Goal: Task Accomplishment & Management: Use online tool/utility

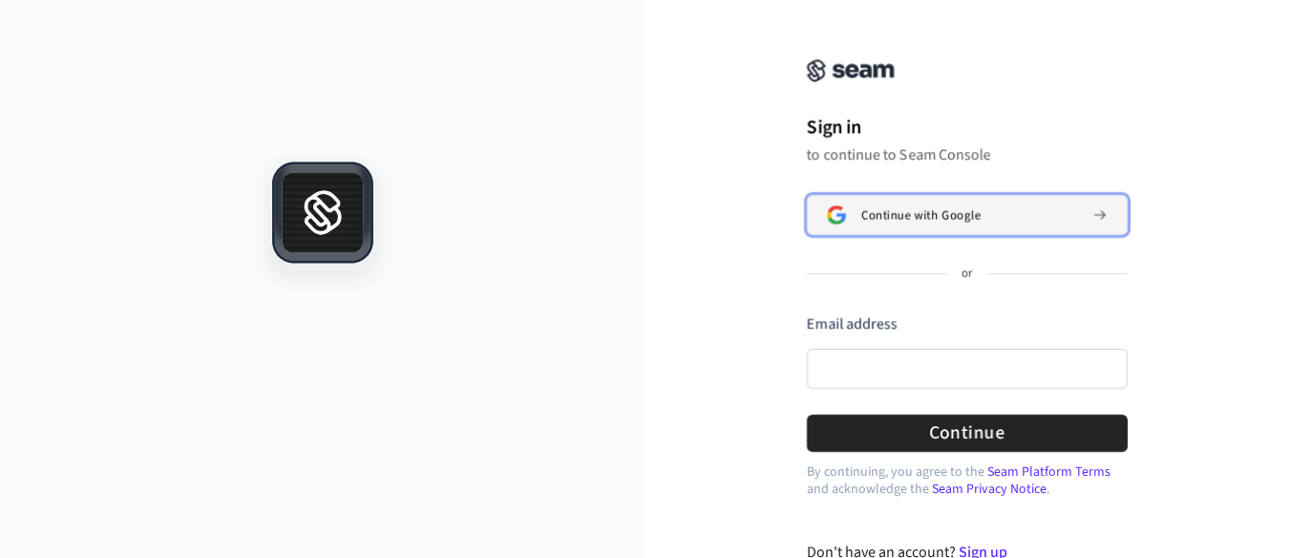
click at [928, 219] on span "Continue with Google" at bounding box center [920, 214] width 119 height 15
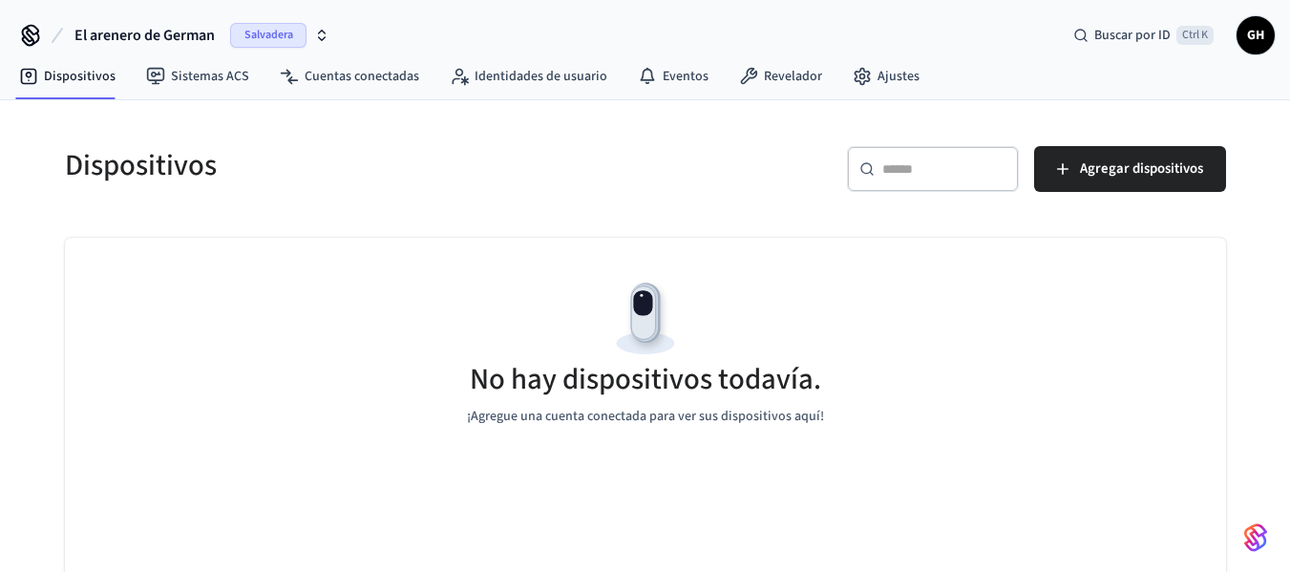
click at [750, 176] on div "​ ​ Agregar dispositivos" at bounding box center [941, 176] width 569 height 61
click at [287, 29] on font "Salvadera" at bounding box center [268, 35] width 49 height 16
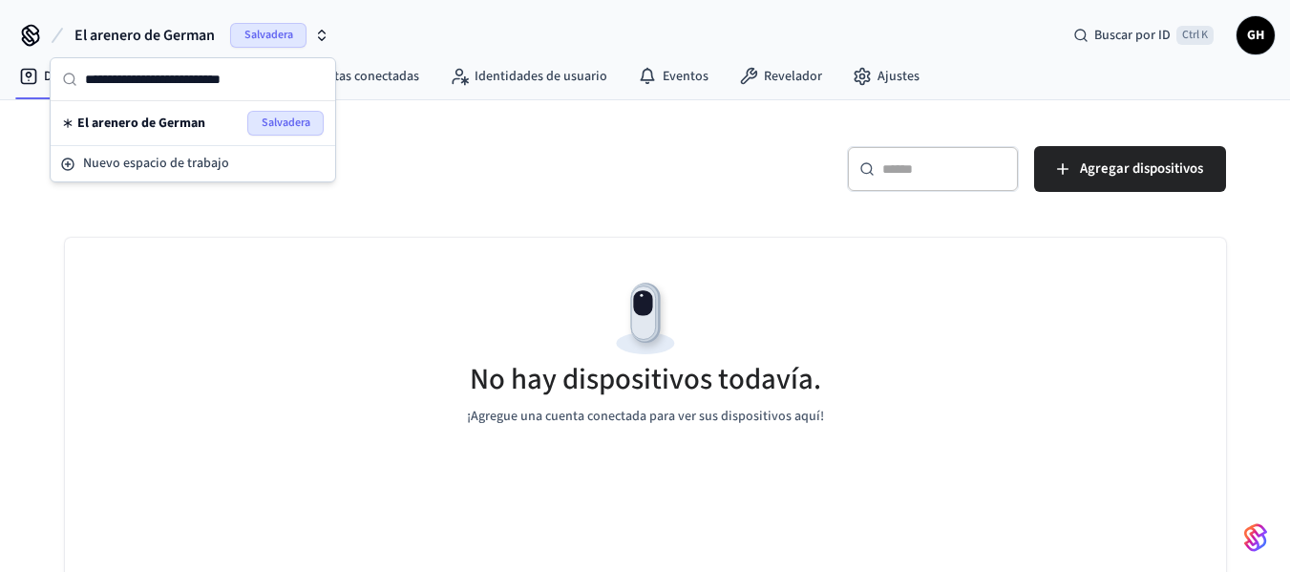
click at [287, 29] on font "Salvadera" at bounding box center [268, 35] width 49 height 16
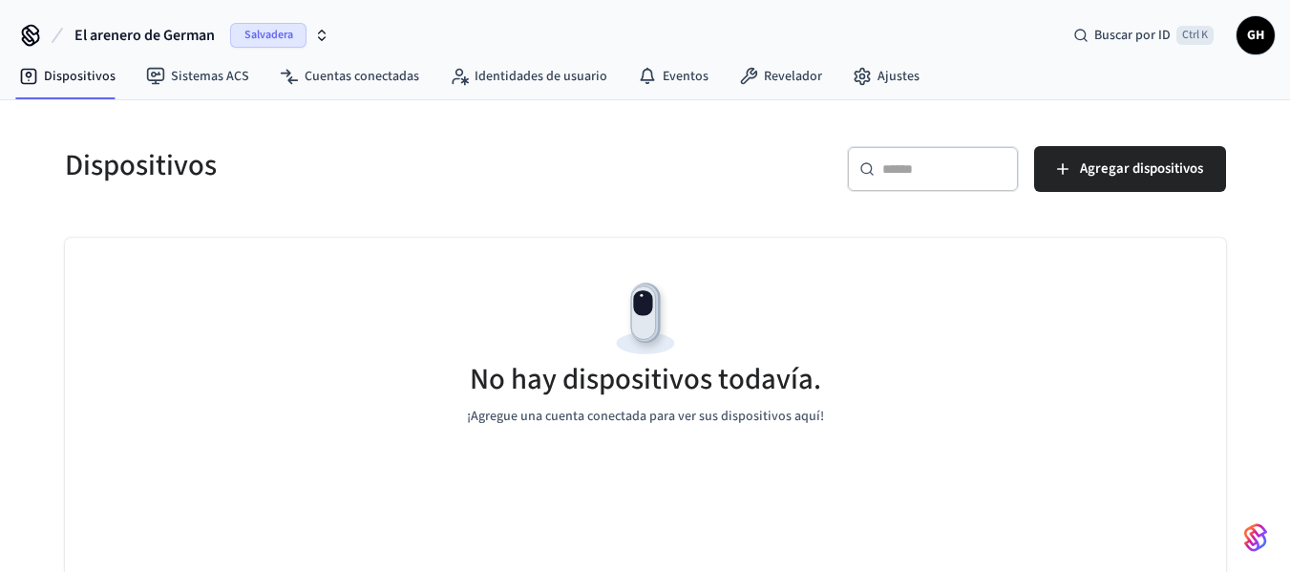
click at [479, 29] on div "El arenero de German Salvadera Buscar por ID Ctrl K GH" at bounding box center [645, 27] width 1290 height 55
click at [204, 61] on link "Sistemas ACS" at bounding box center [198, 76] width 134 height 34
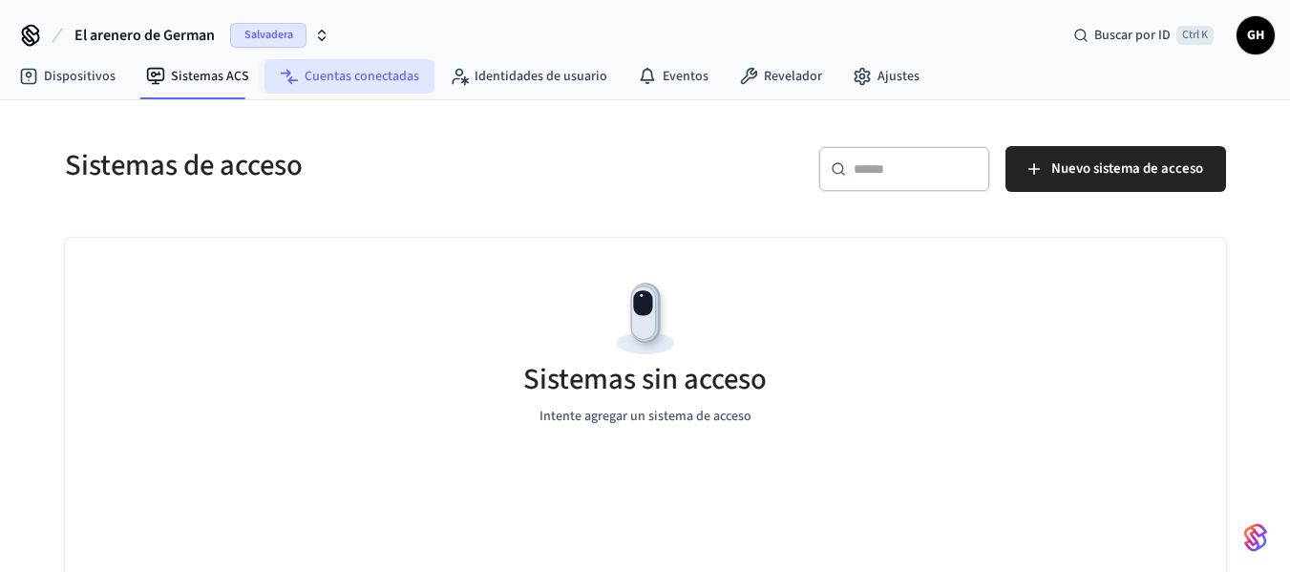
click at [377, 72] on font "Cuentas conectadas" at bounding box center [362, 76] width 115 height 19
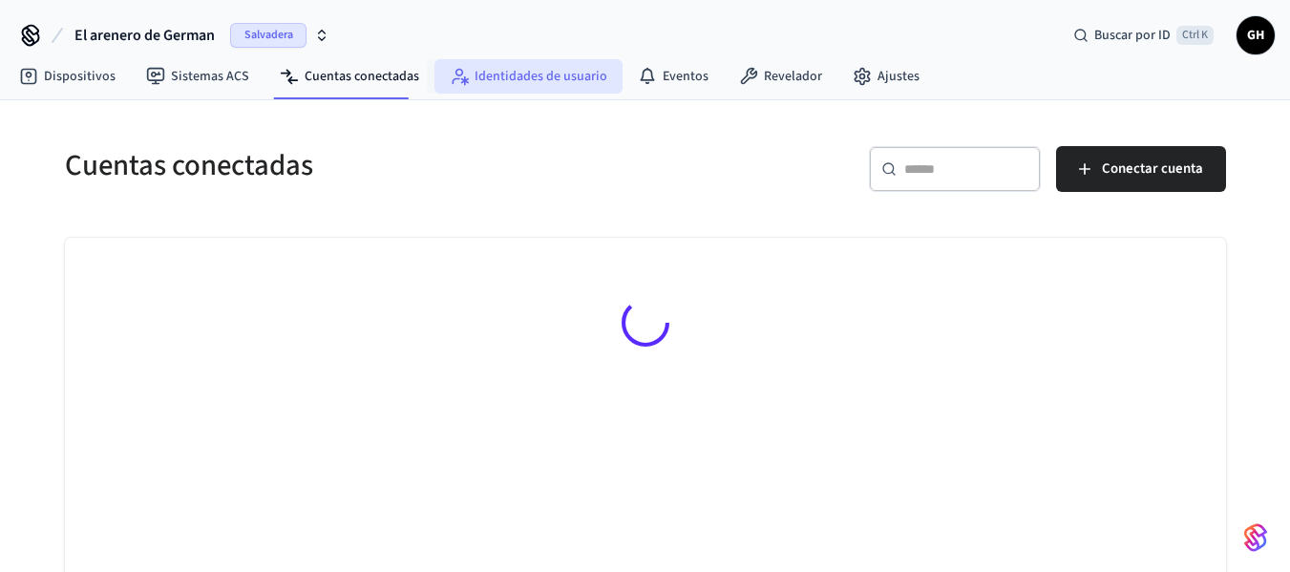
click at [523, 69] on font "Identidades de usuario" at bounding box center [541, 76] width 133 height 19
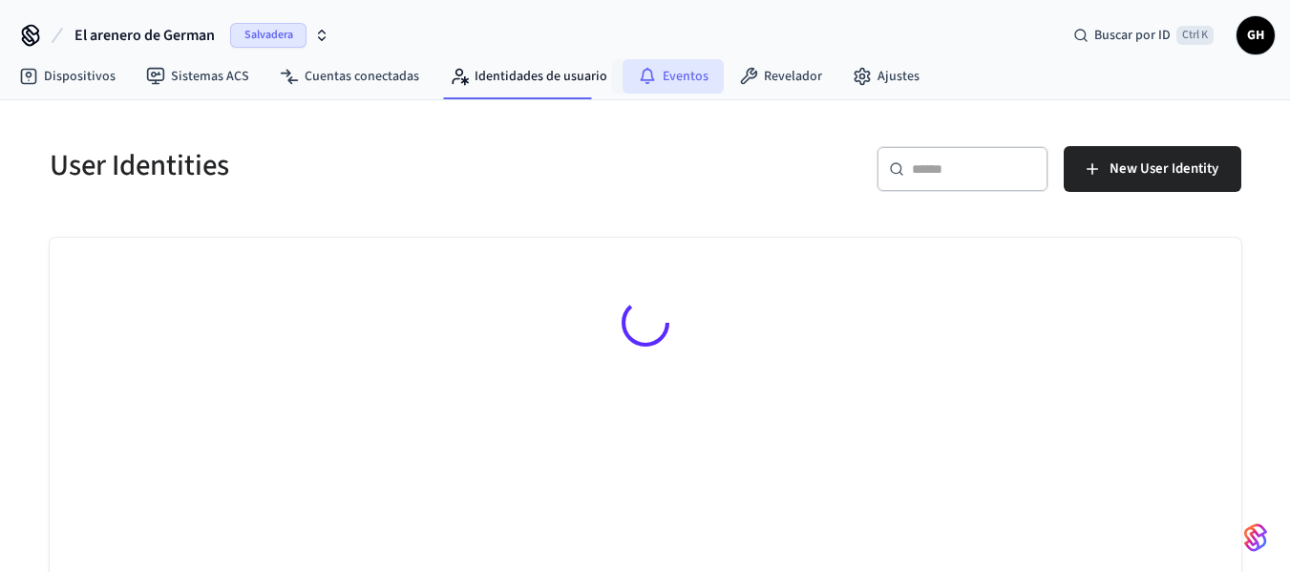
click at [675, 70] on font "Eventos" at bounding box center [686, 76] width 46 height 19
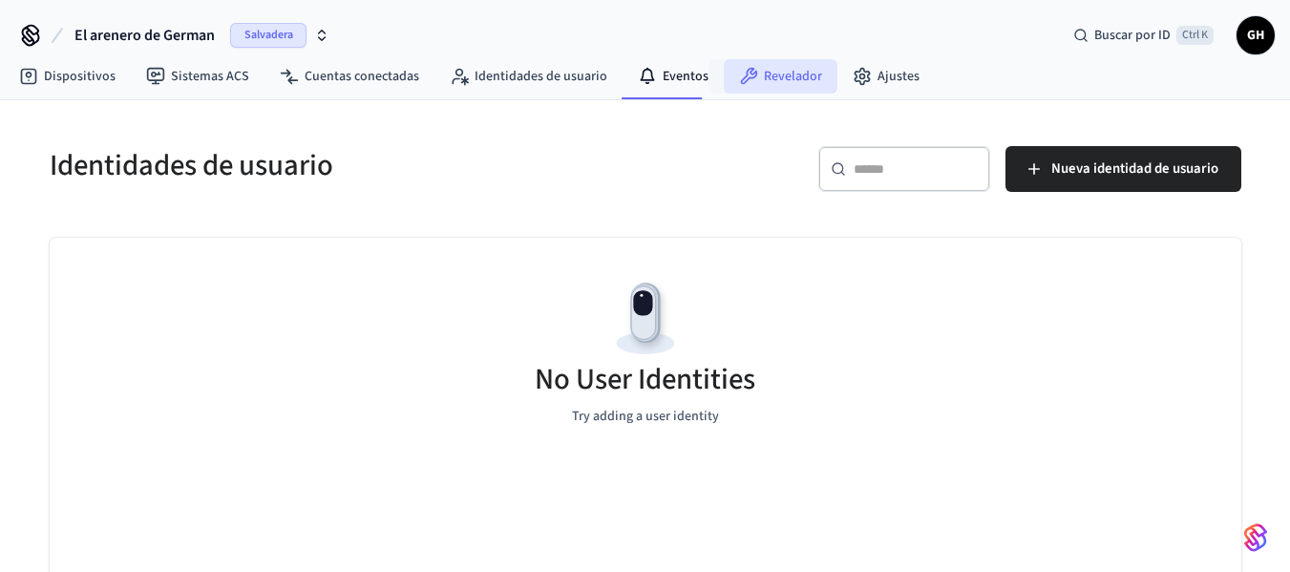
click at [744, 71] on icon at bounding box center [748, 76] width 19 height 19
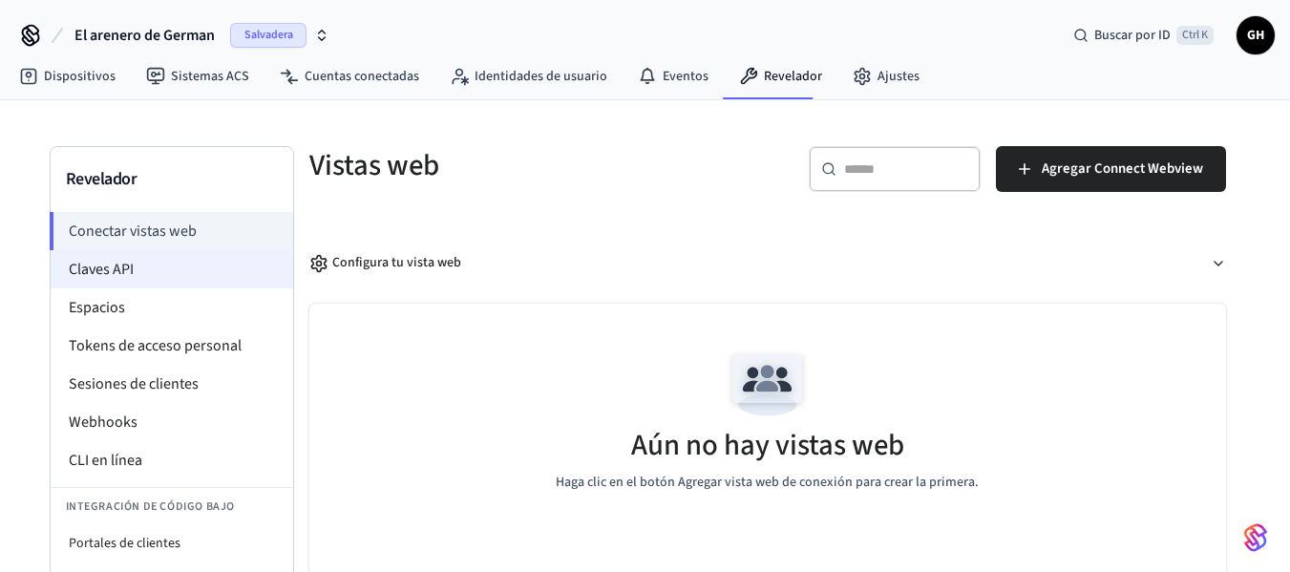
click at [116, 272] on font "Claves API" at bounding box center [101, 269] width 65 height 21
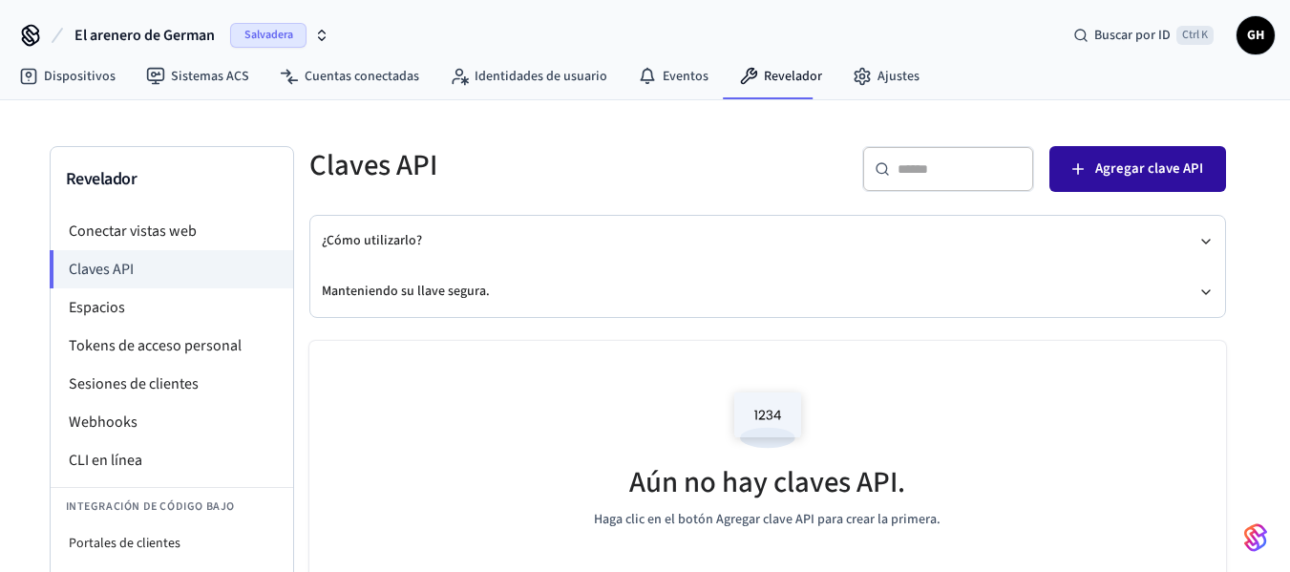
click at [1127, 169] on font "Agregar clave API" at bounding box center [1149, 169] width 108 height 20
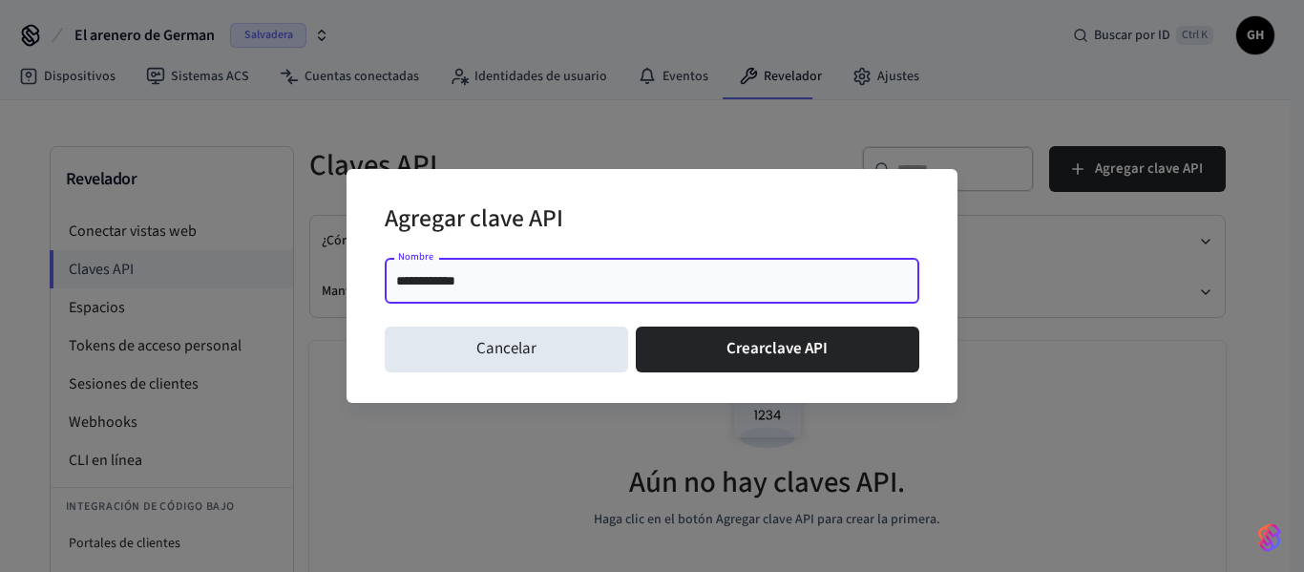
type input "**********"
click button "Crear clave API" at bounding box center [778, 350] width 285 height 46
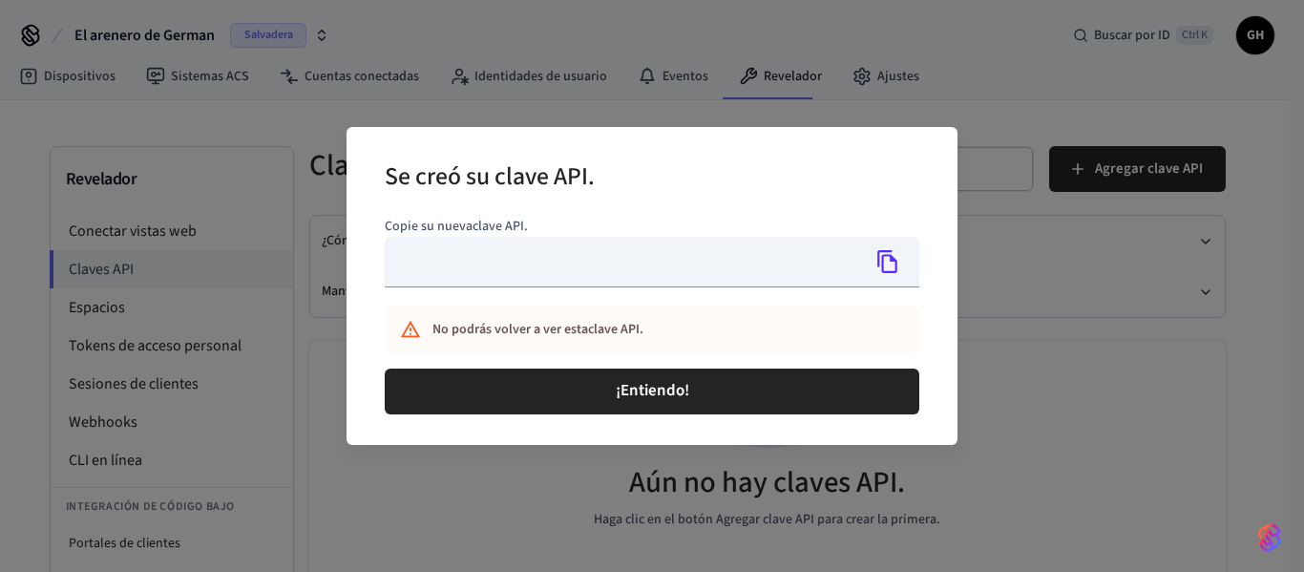
type input "**********"
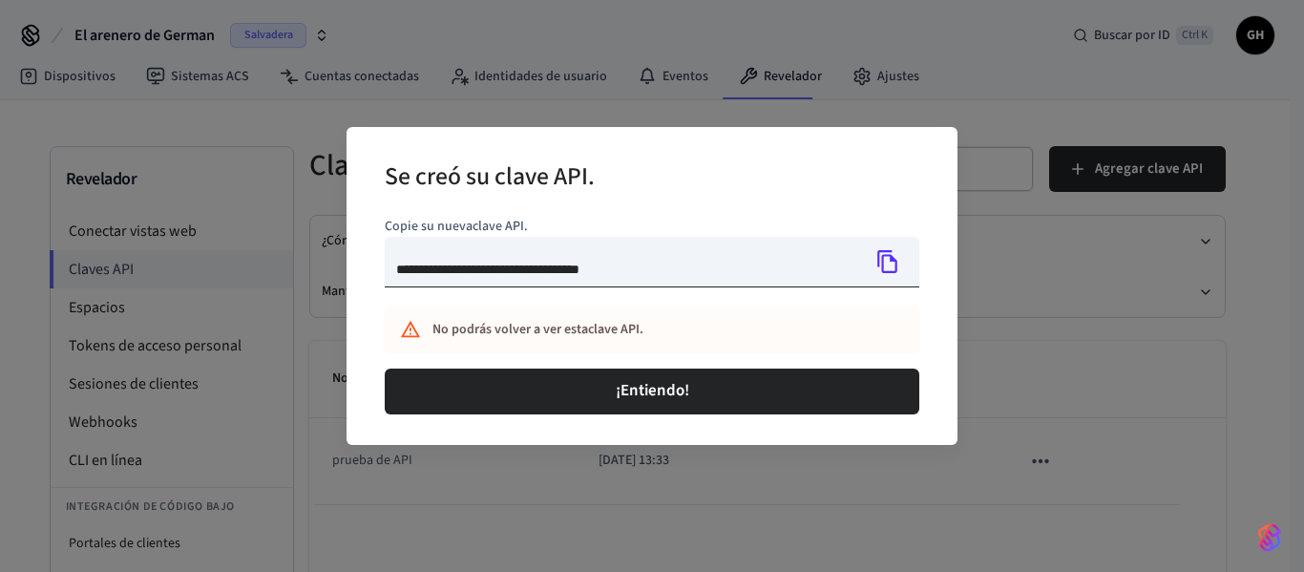
click at [891, 272] on icon "Copiar" at bounding box center [888, 261] width 20 height 23
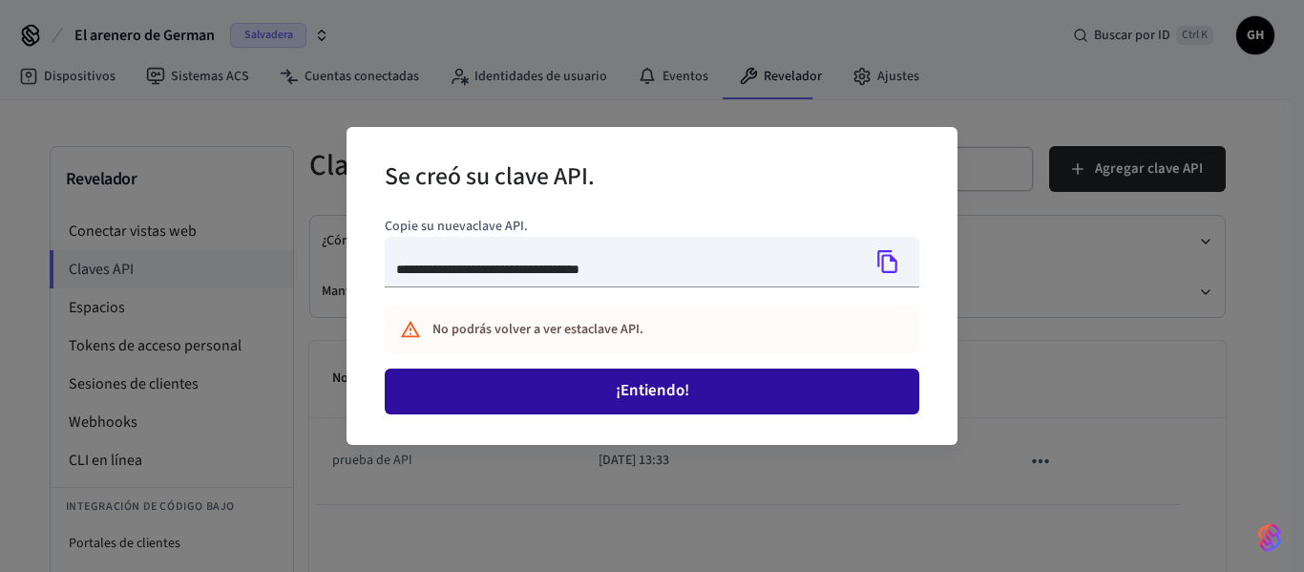
click at [676, 386] on font "¡Entiendo!" at bounding box center [653, 390] width 74 height 23
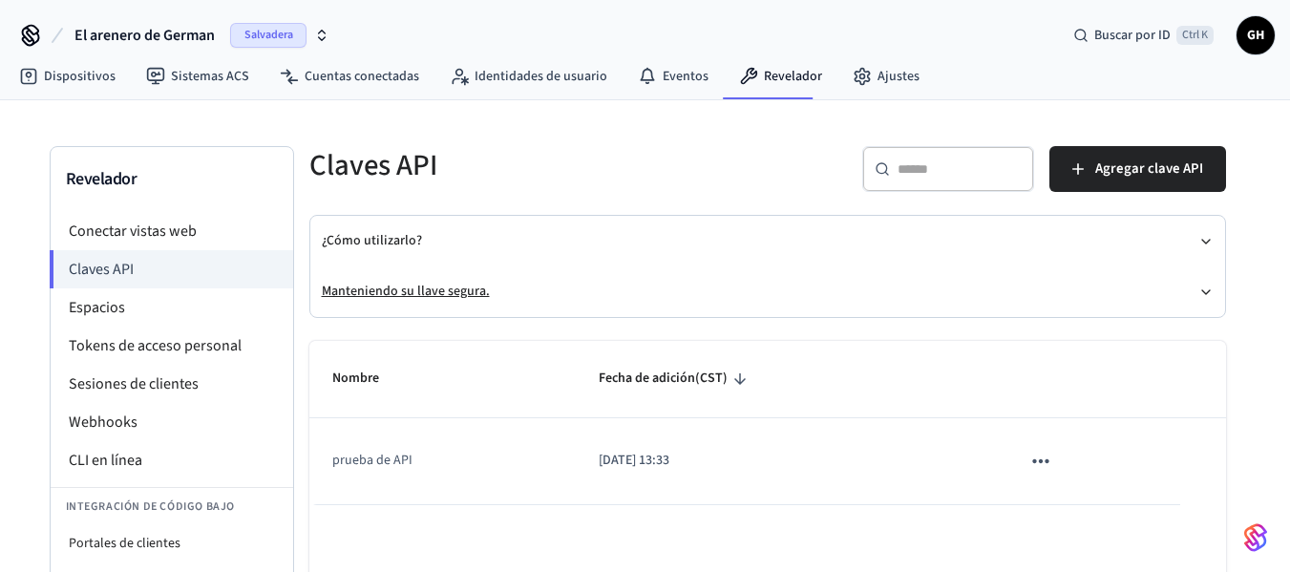
click at [1080, 305] on button "Manteniendo su llave segura." at bounding box center [768, 291] width 892 height 51
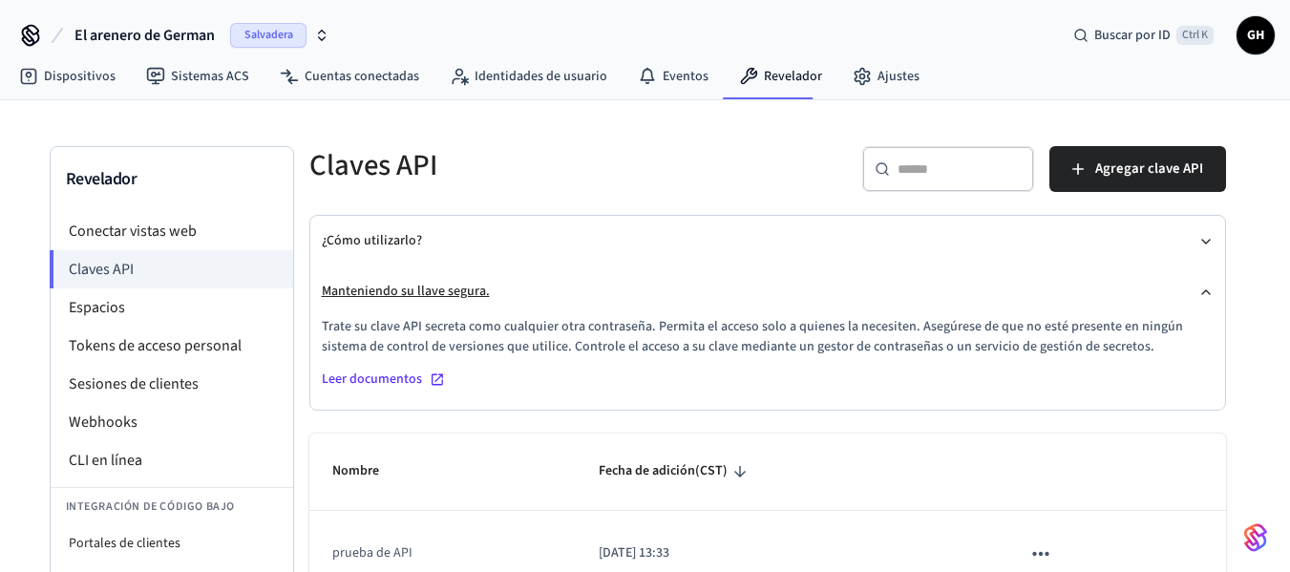
click at [1077, 302] on button "Manteniendo su llave segura." at bounding box center [768, 291] width 892 height 51
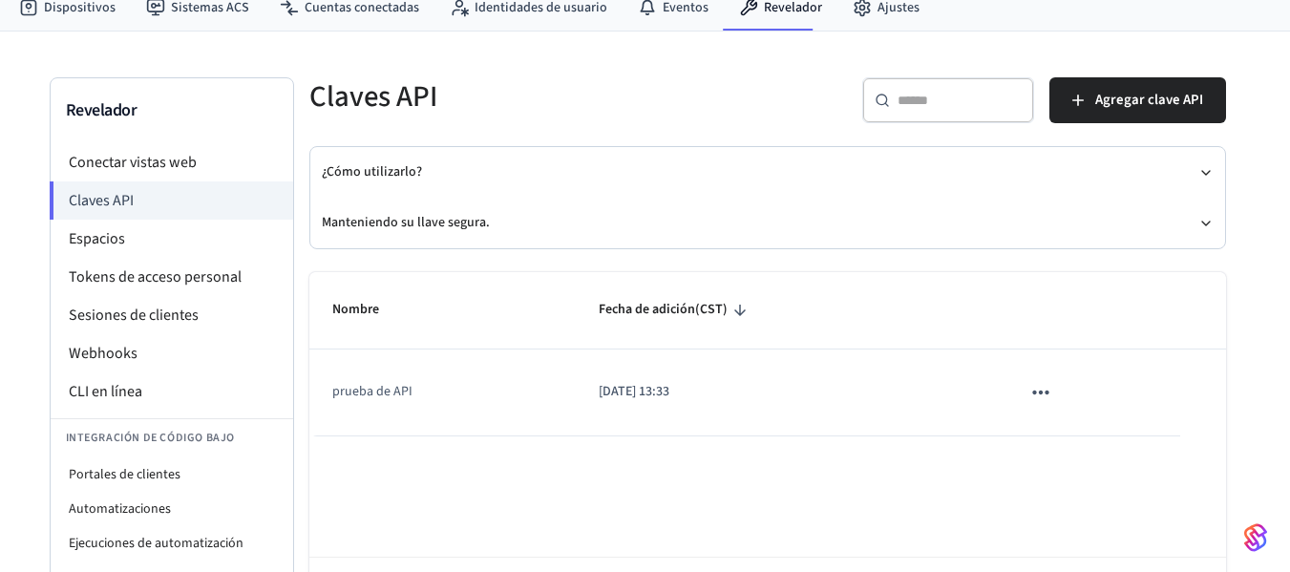
scroll to position [146, 0]
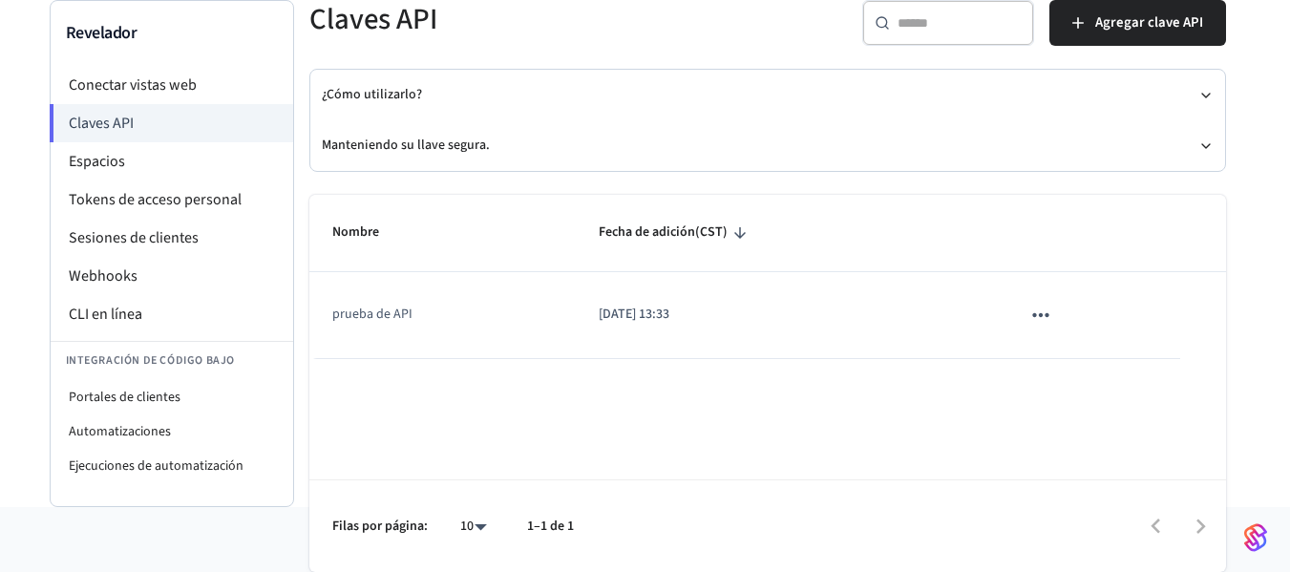
click at [1038, 319] on icon "mesa pegajosa" at bounding box center [1040, 315] width 25 height 25
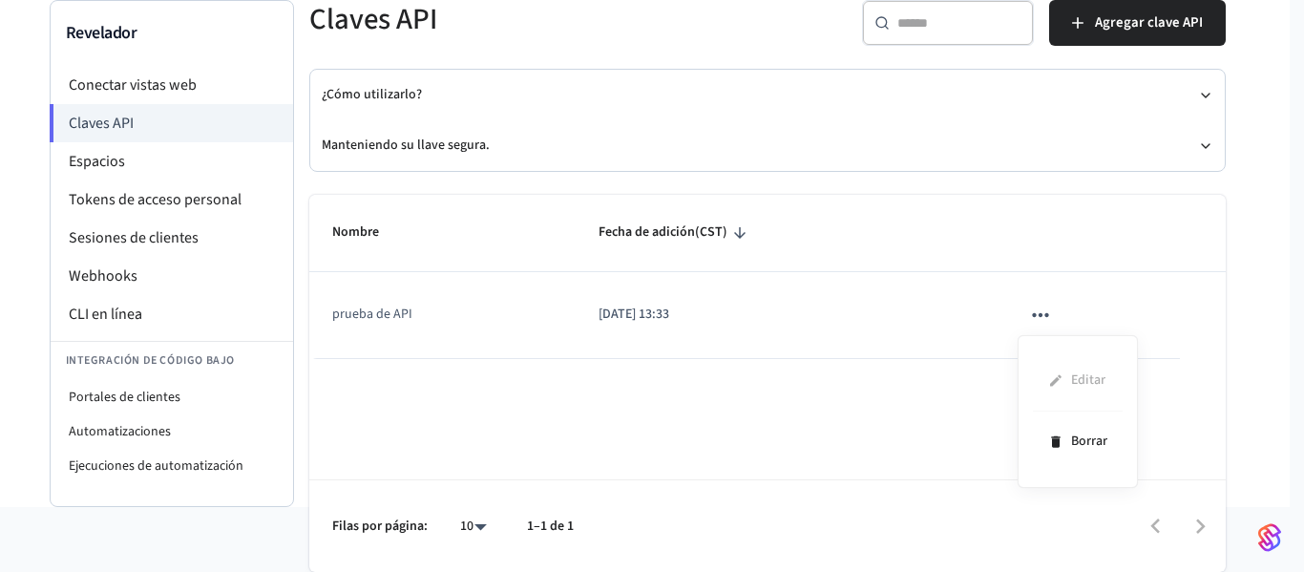
click at [857, 407] on div at bounding box center [652, 286] width 1304 height 572
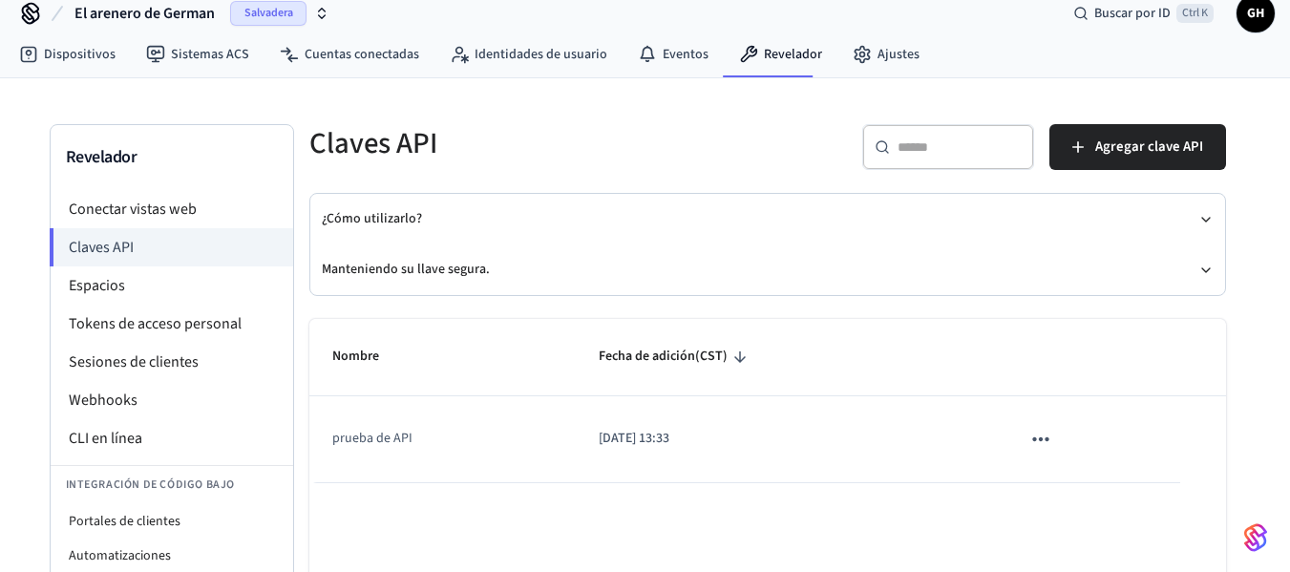
scroll to position [0, 0]
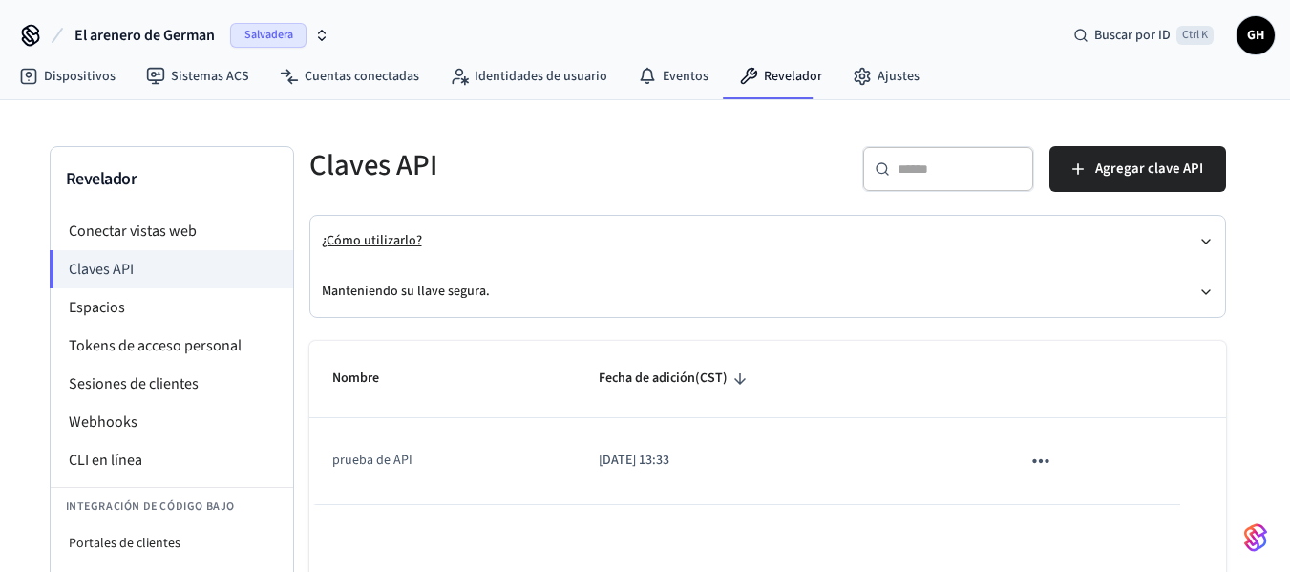
click at [419, 243] on button "¿Cómo utilizarlo?" at bounding box center [768, 241] width 892 height 51
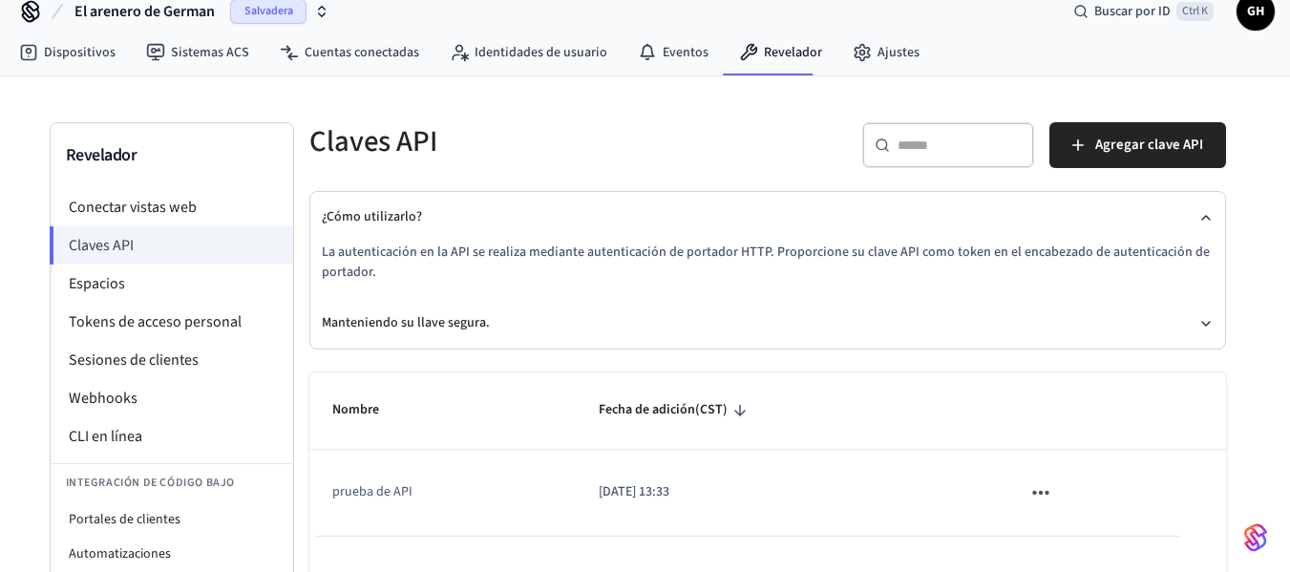
scroll to position [28, 0]
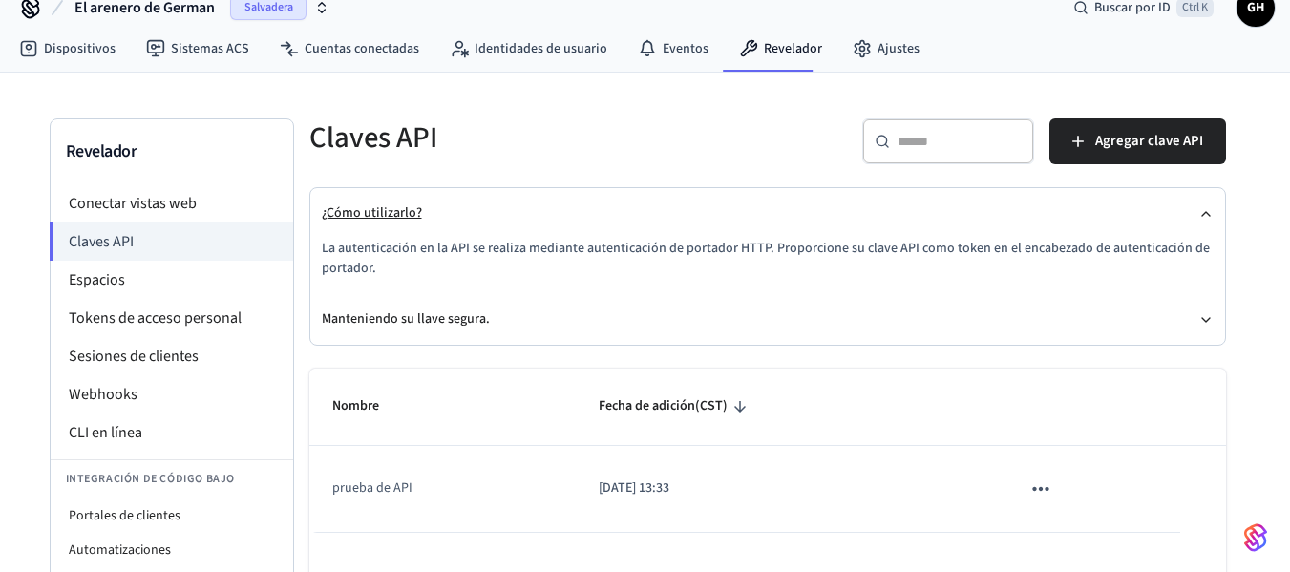
click at [408, 214] on font "¿Cómo utilizarlo?" at bounding box center [372, 212] width 100 height 19
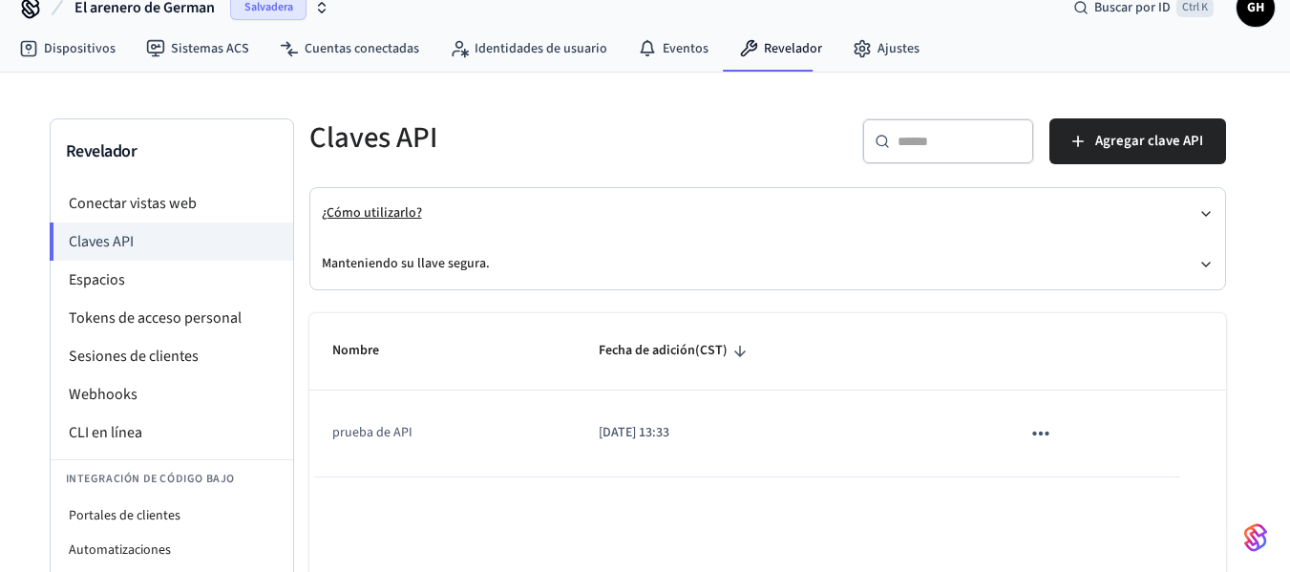
click at [408, 214] on font "¿Cómo utilizarlo?" at bounding box center [372, 212] width 100 height 19
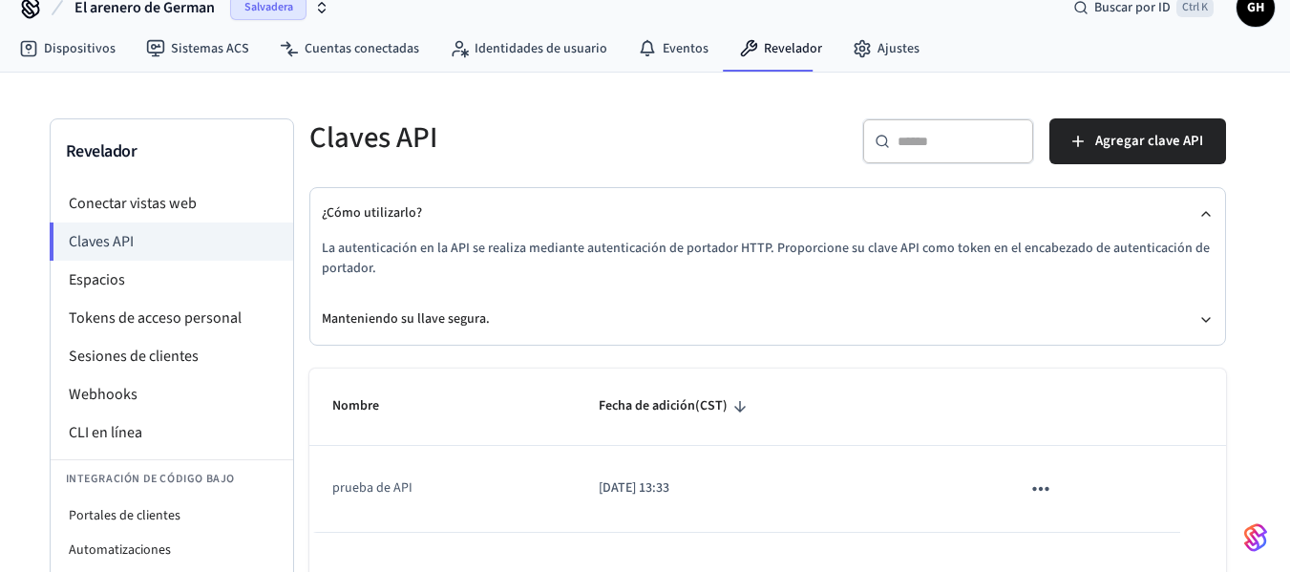
click at [600, 245] on font "La autenticación en la API se realiza mediante autenticación de portador HTTP. …" at bounding box center [766, 258] width 888 height 39
drag, startPoint x: 600, startPoint y: 245, endPoint x: 473, endPoint y: 252, distance: 127.2
click at [597, 245] on font "La autenticación en la API se realiza mediante autenticación de portador HTTP. …" at bounding box center [766, 258] width 888 height 39
click at [437, 321] on font "Manteniendo su llave segura." at bounding box center [406, 318] width 168 height 19
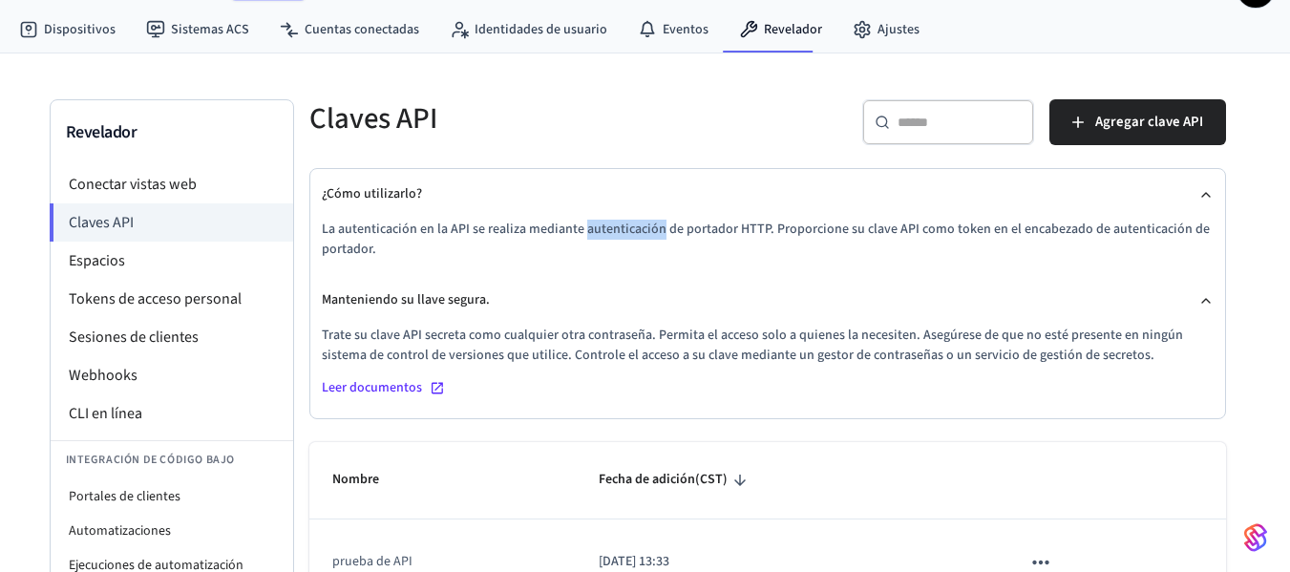
scroll to position [53, 0]
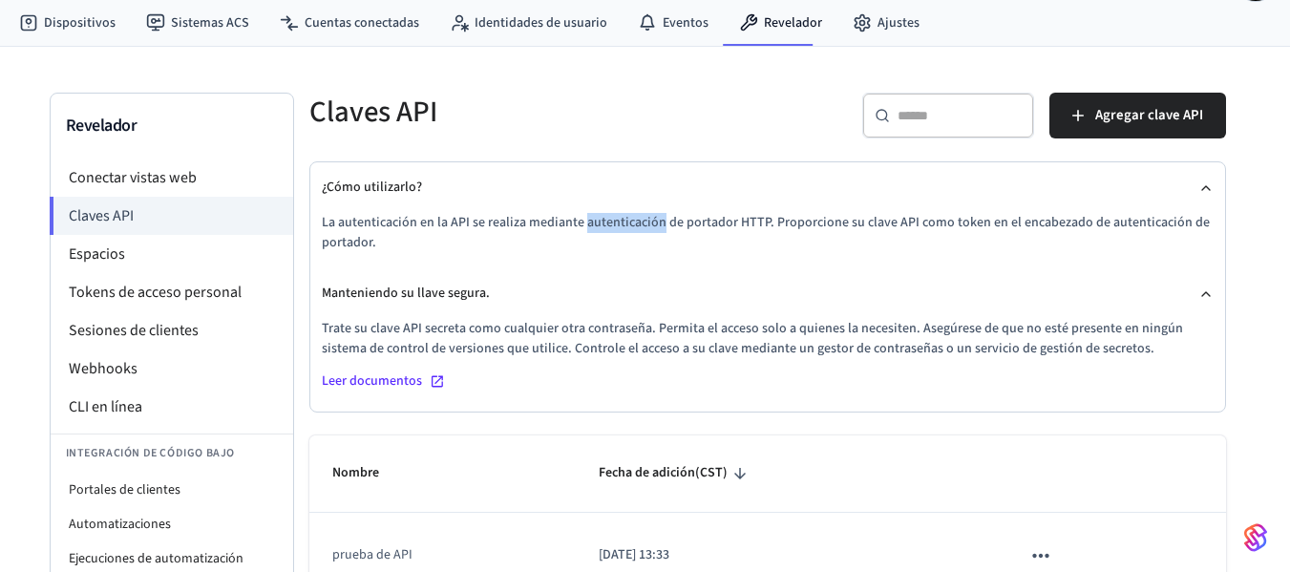
click at [408, 383] on font "Leer documentos" at bounding box center [372, 380] width 100 height 19
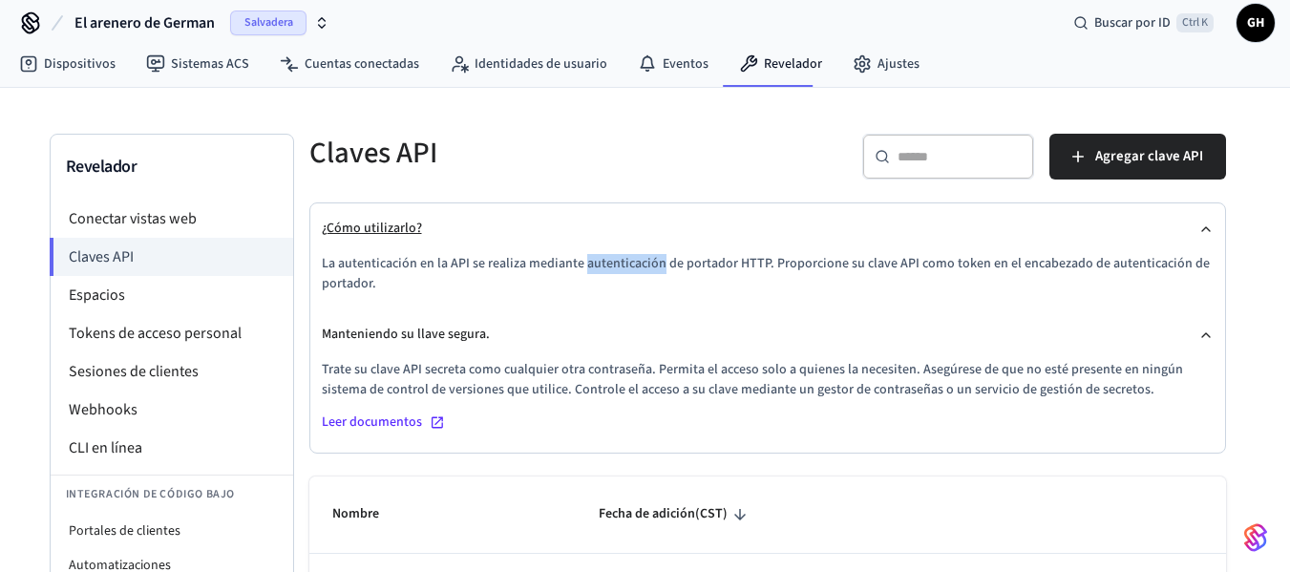
scroll to position [0, 0]
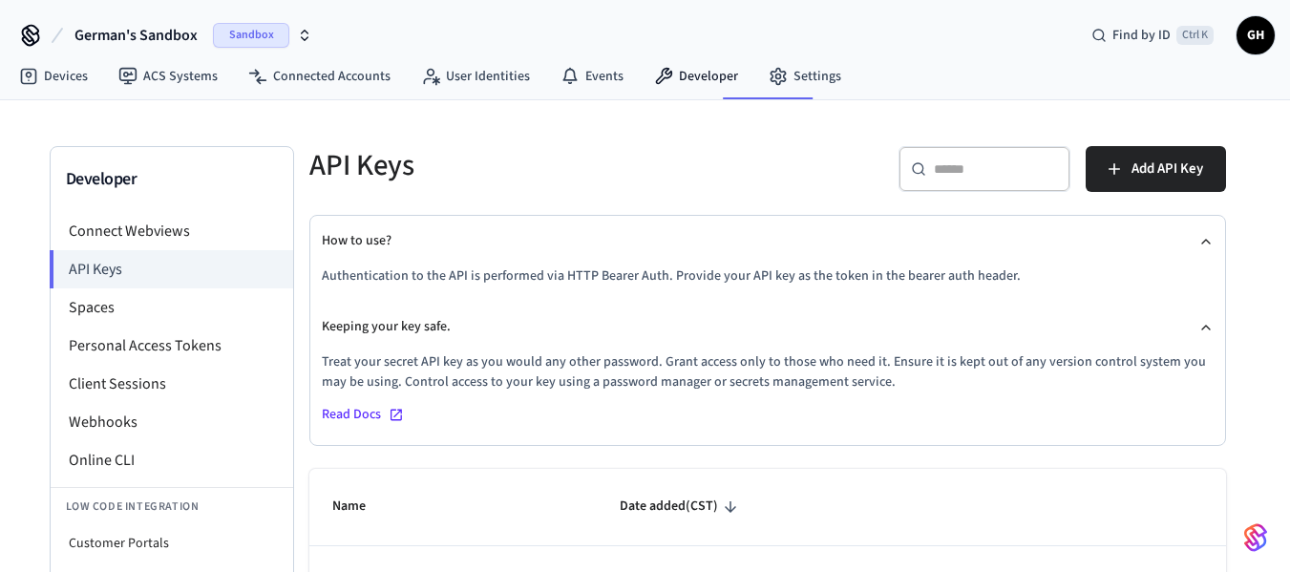
click at [730, 16] on div "German's Sandbox Sandbox Find by ID Ctrl K GH" at bounding box center [645, 27] width 1290 height 55
click at [690, 83] on link "Developer" at bounding box center [696, 76] width 115 height 34
click at [599, 82] on link "Events" at bounding box center [592, 76] width 94 height 34
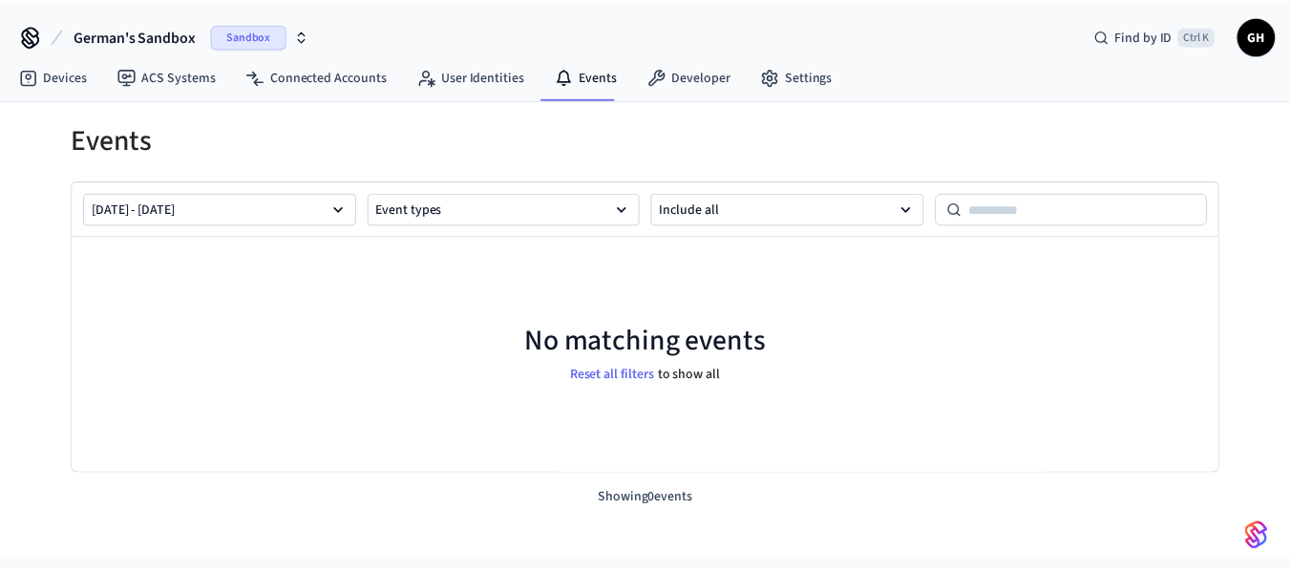
scroll to position [1, 0]
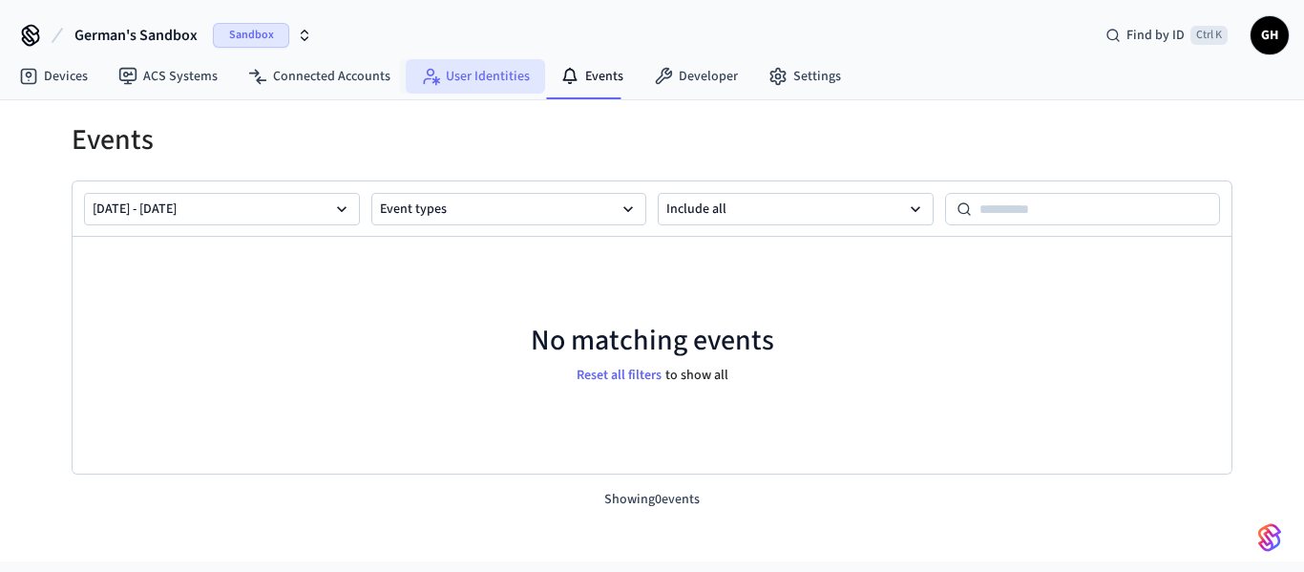
click at [469, 81] on link "User Identities" at bounding box center [475, 76] width 139 height 34
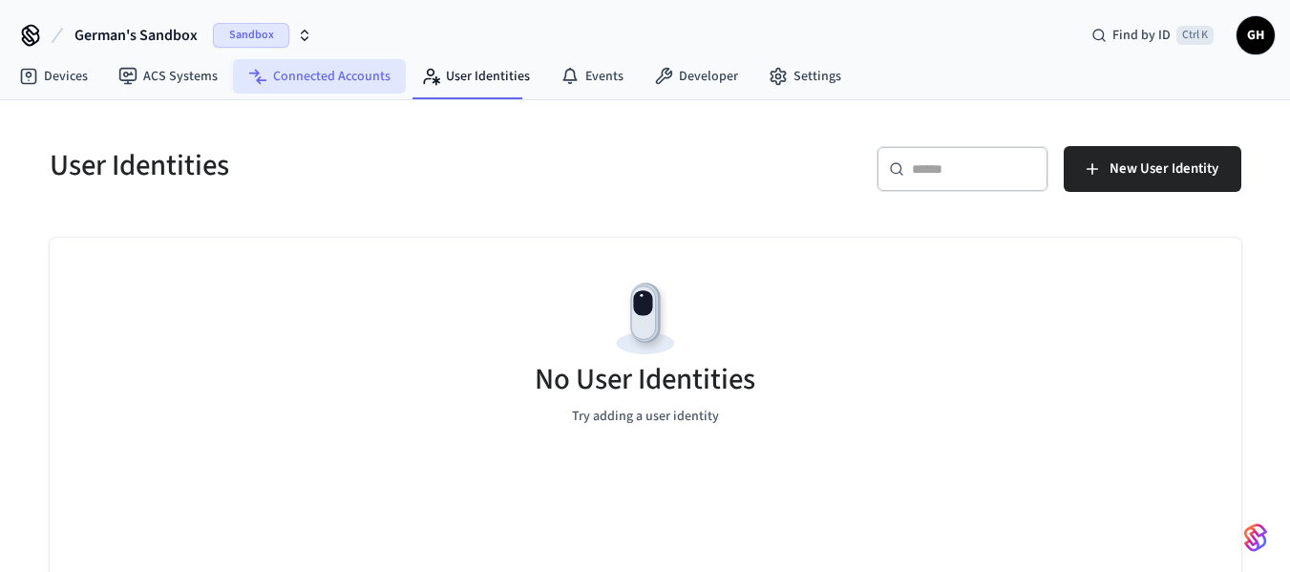
click at [308, 79] on link "Connected Accounts" at bounding box center [319, 76] width 173 height 34
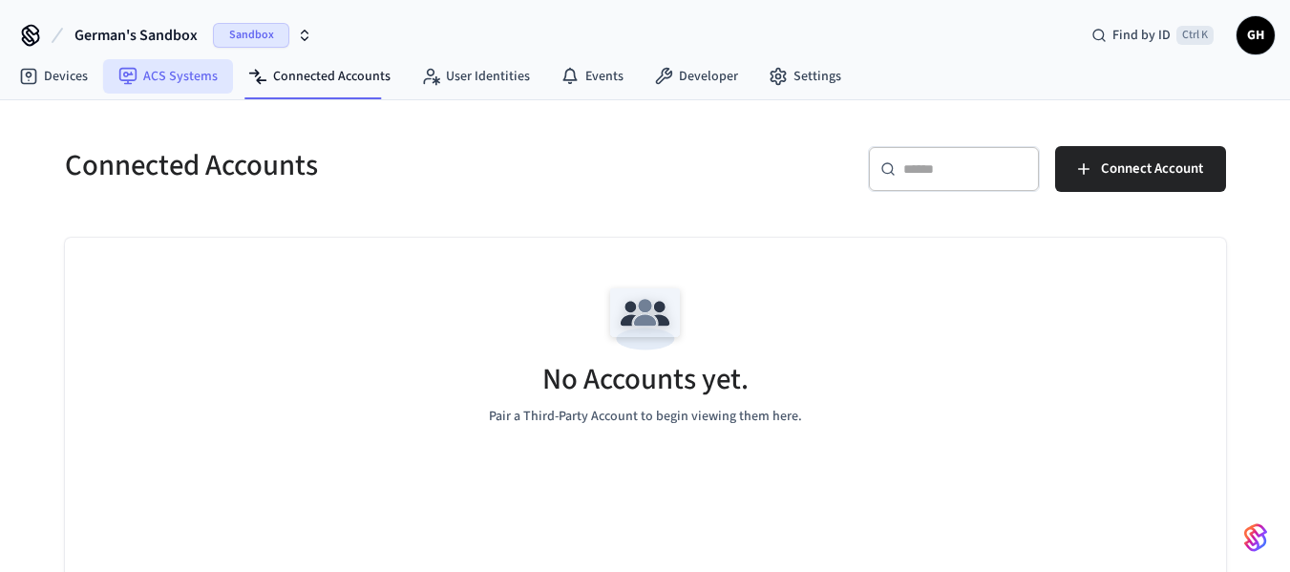
click at [195, 75] on link "ACS Systems" at bounding box center [168, 76] width 130 height 34
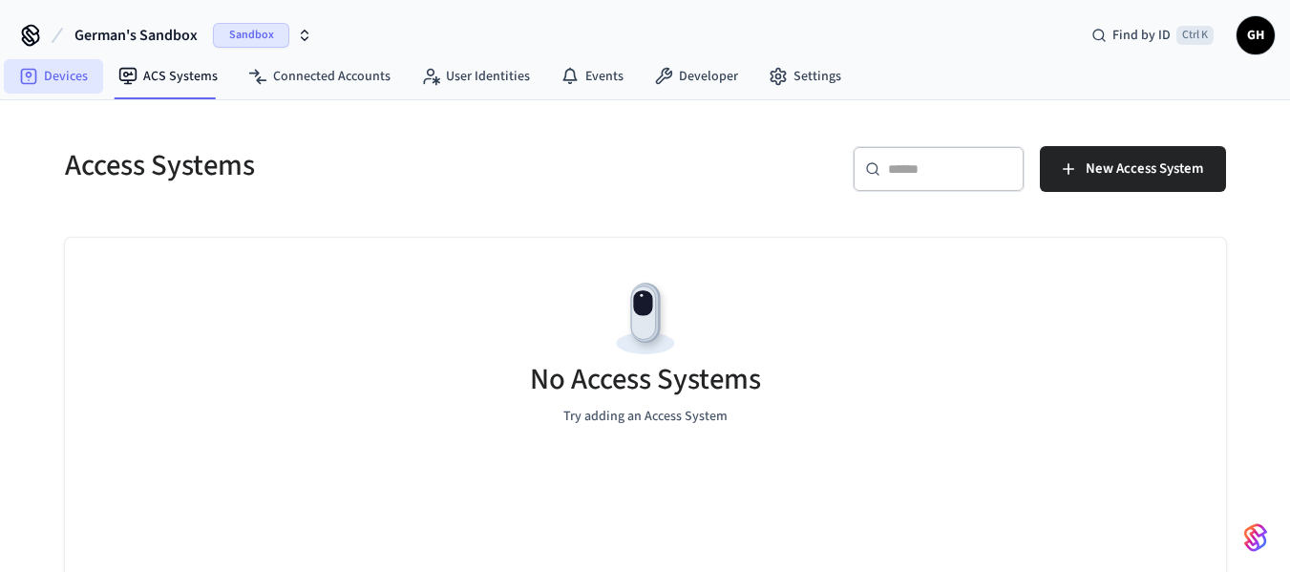
click at [33, 65] on link "Devices" at bounding box center [53, 76] width 99 height 34
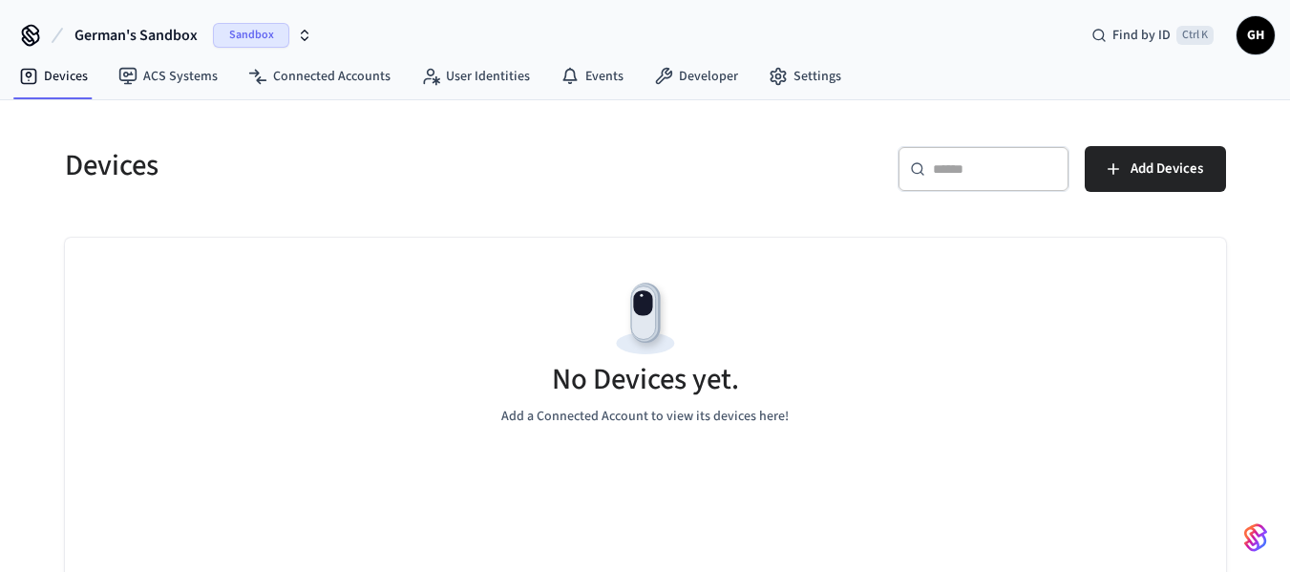
click at [106, 18] on button "German's Sandbox Sandbox" at bounding box center [193, 35] width 249 height 40
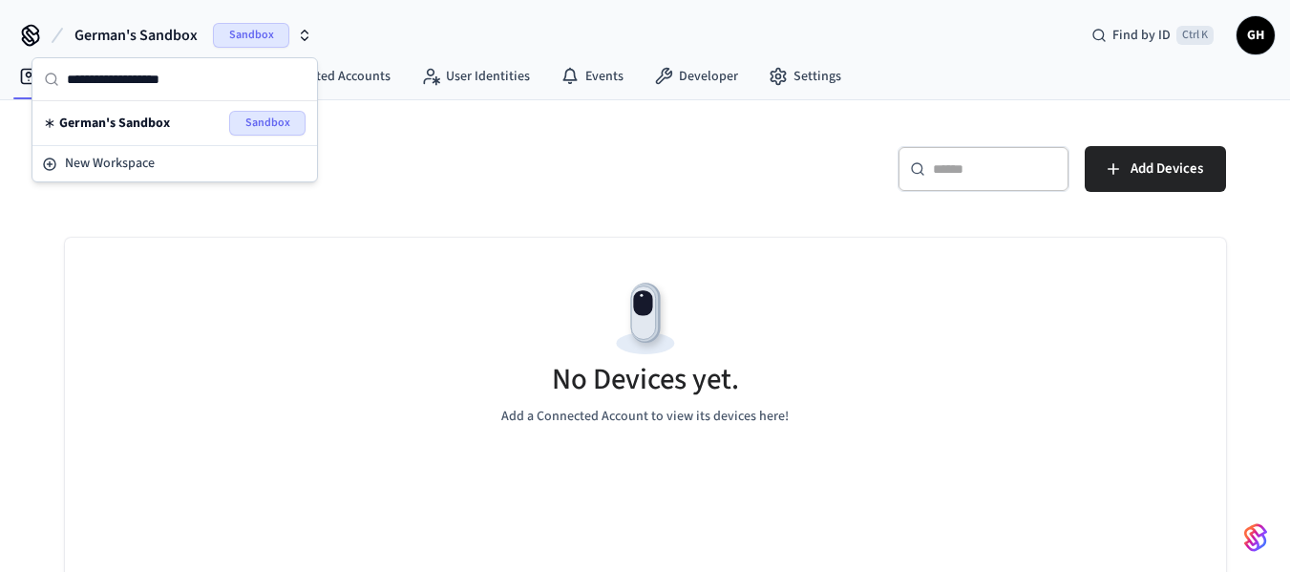
click at [38, 37] on icon at bounding box center [31, 39] width 16 height 12
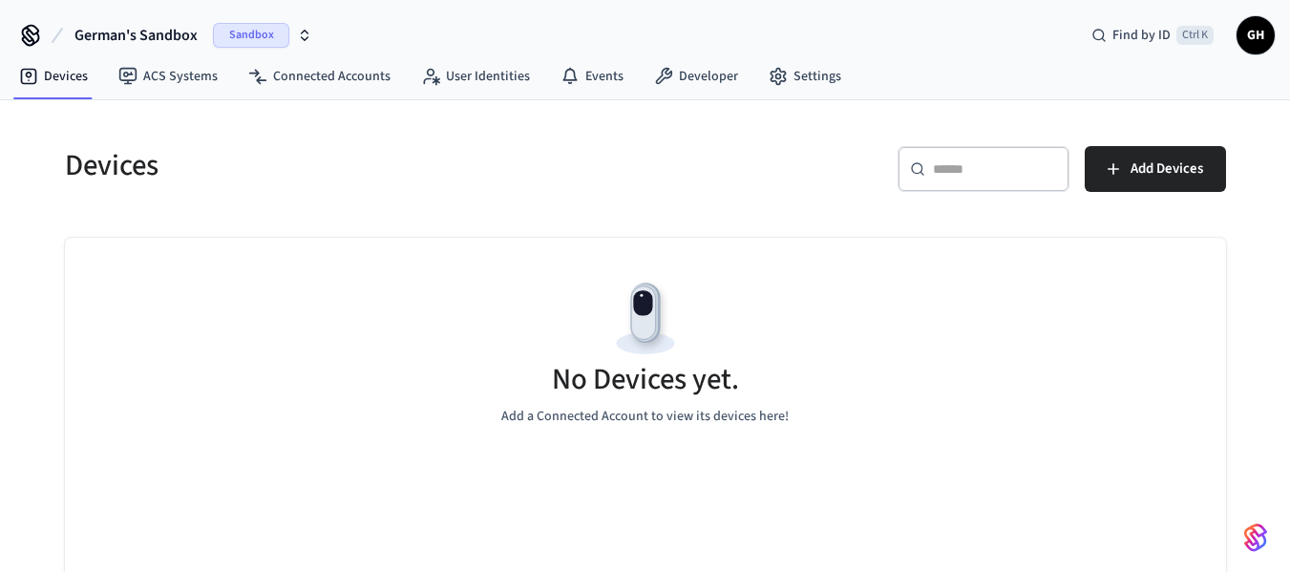
click at [38, 36] on icon at bounding box center [31, 39] width 16 height 12
click at [1202, 44] on span "Ctrl K" at bounding box center [1194, 35] width 37 height 19
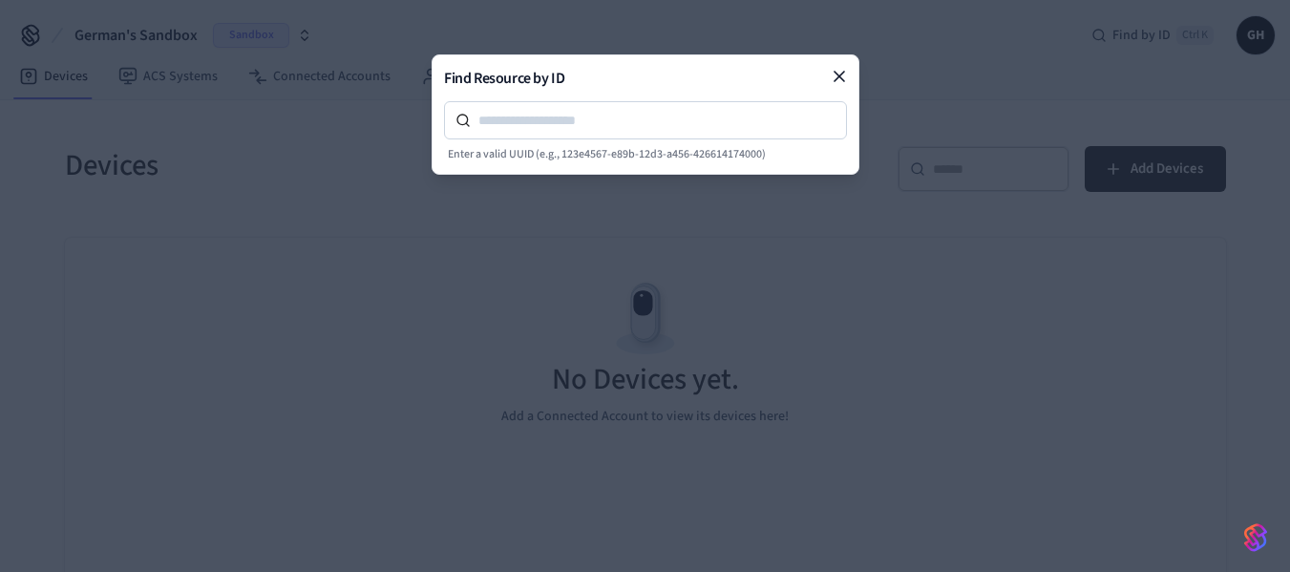
drag, startPoint x: 1006, startPoint y: 49, endPoint x: 904, endPoint y: 55, distance: 101.4
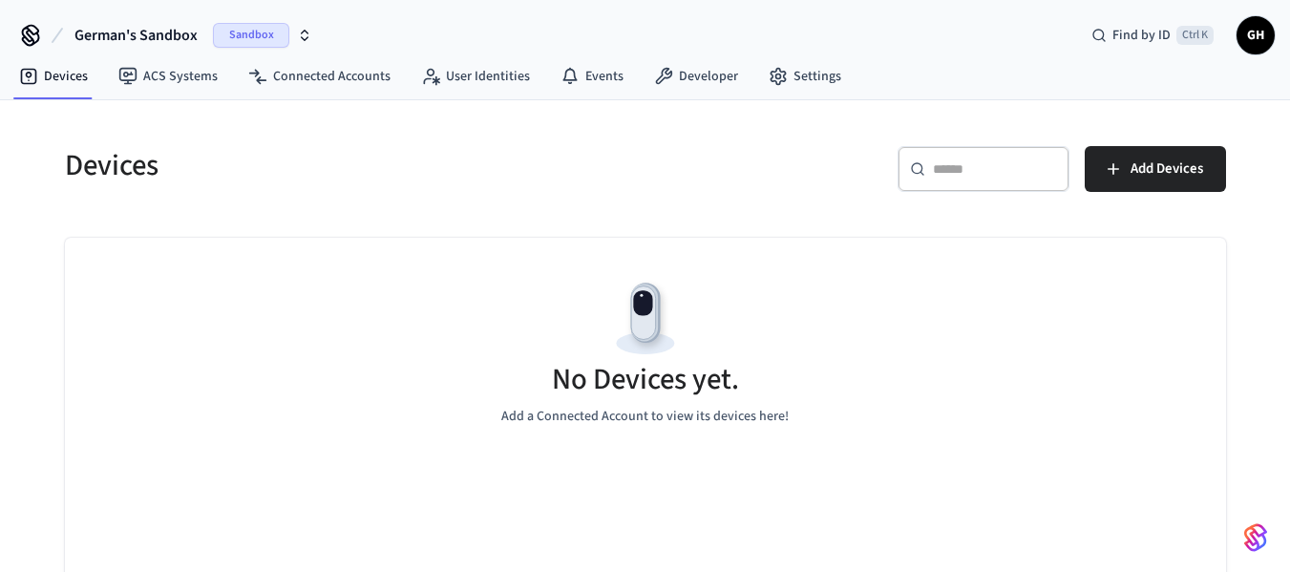
click at [1260, 31] on span "GH" at bounding box center [1256, 35] width 34 height 34
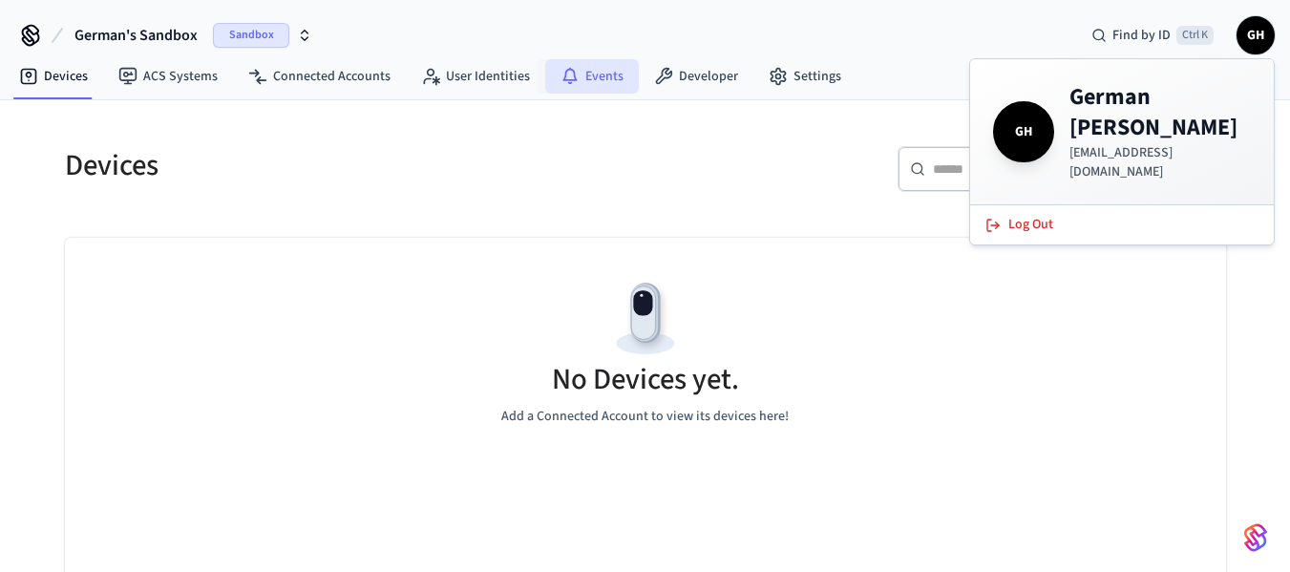
click at [562, 73] on icon at bounding box center [569, 74] width 14 height 13
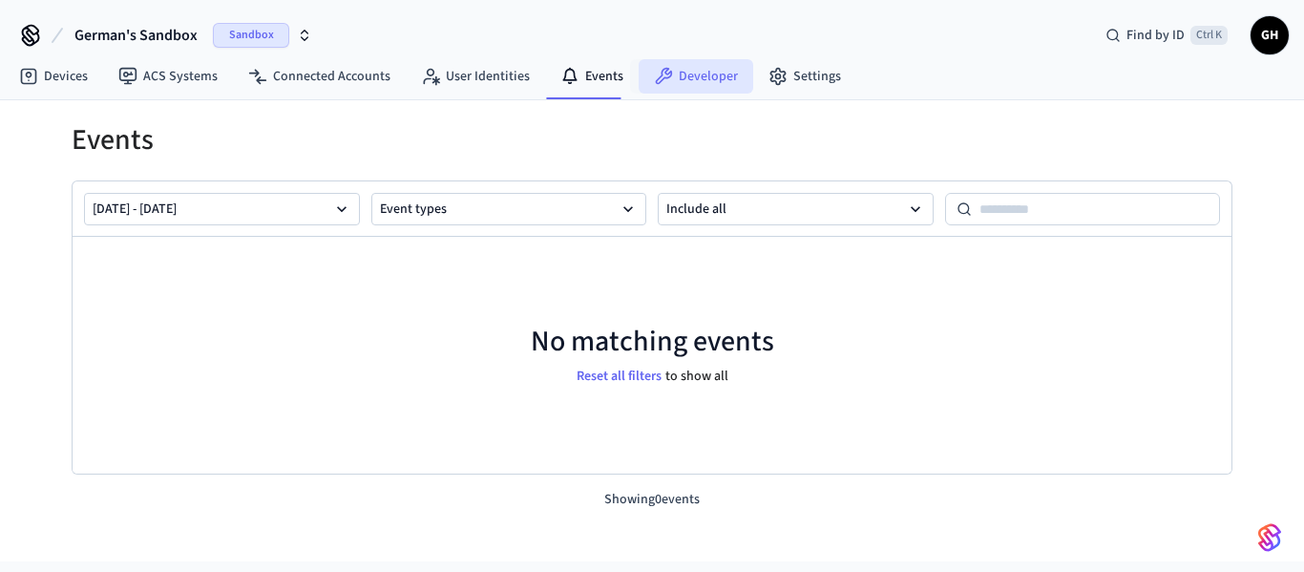
click at [674, 68] on link "Developer" at bounding box center [696, 76] width 115 height 34
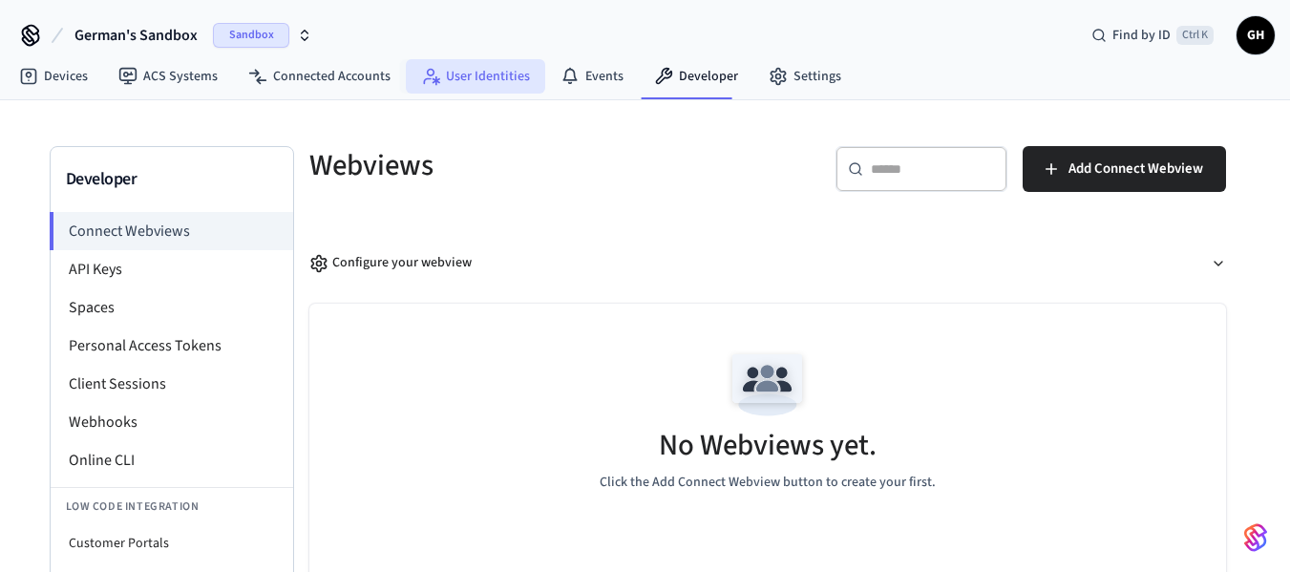
click at [496, 60] on link "User Identities" at bounding box center [475, 76] width 139 height 34
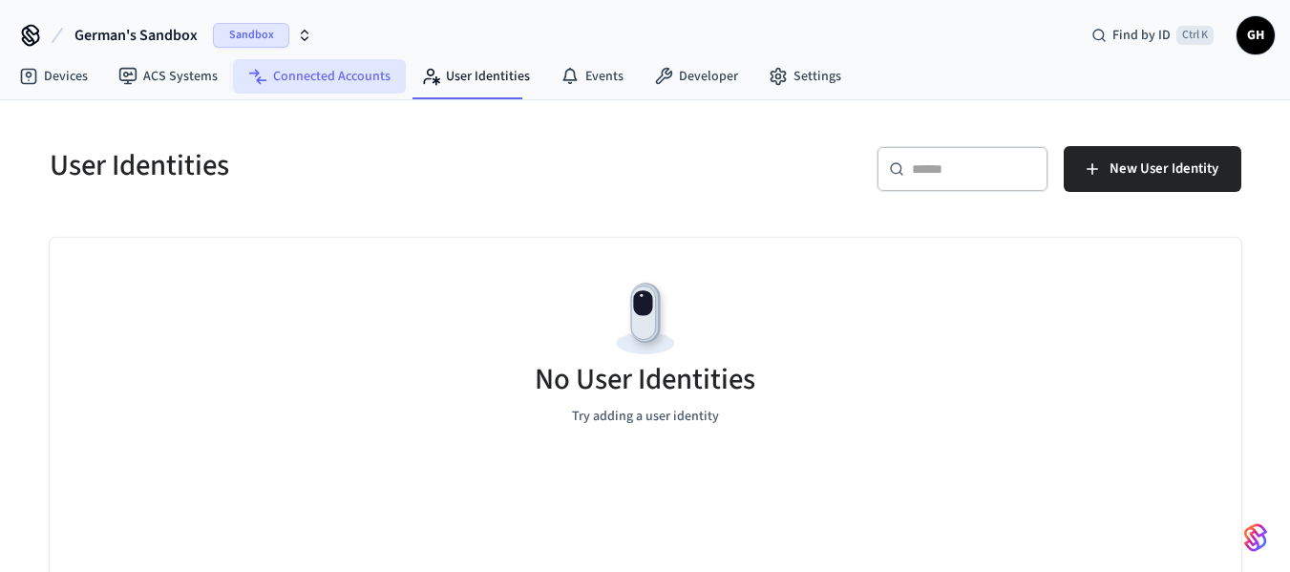
click at [330, 60] on link "Connected Accounts" at bounding box center [319, 76] width 173 height 34
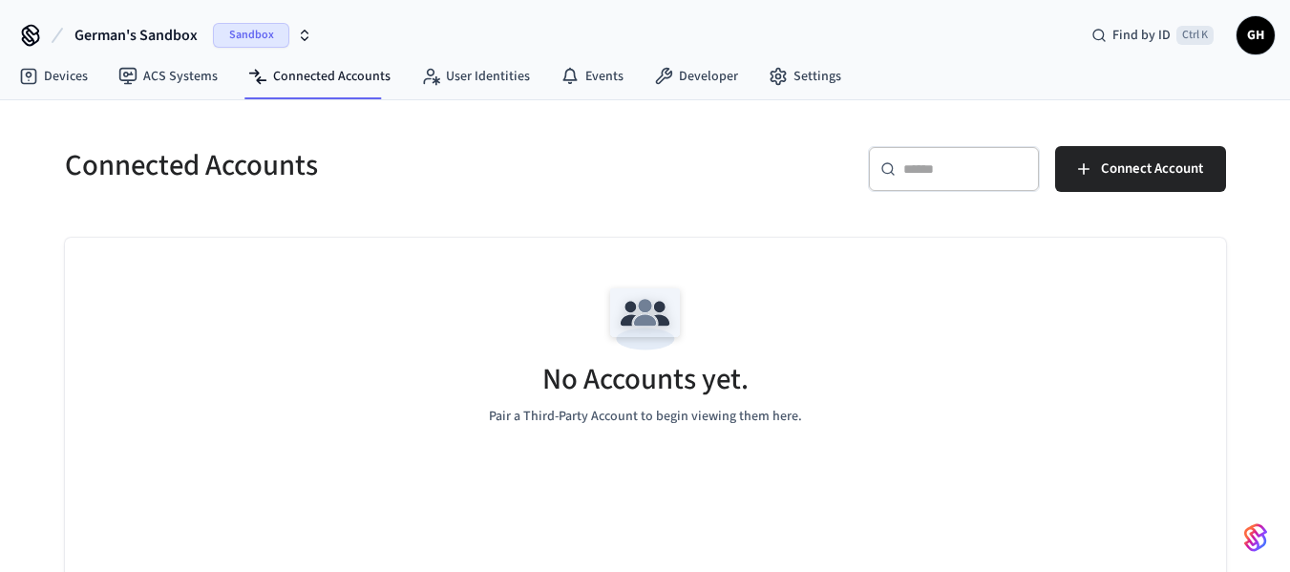
click at [261, 39] on span "Sandbox" at bounding box center [251, 35] width 76 height 25
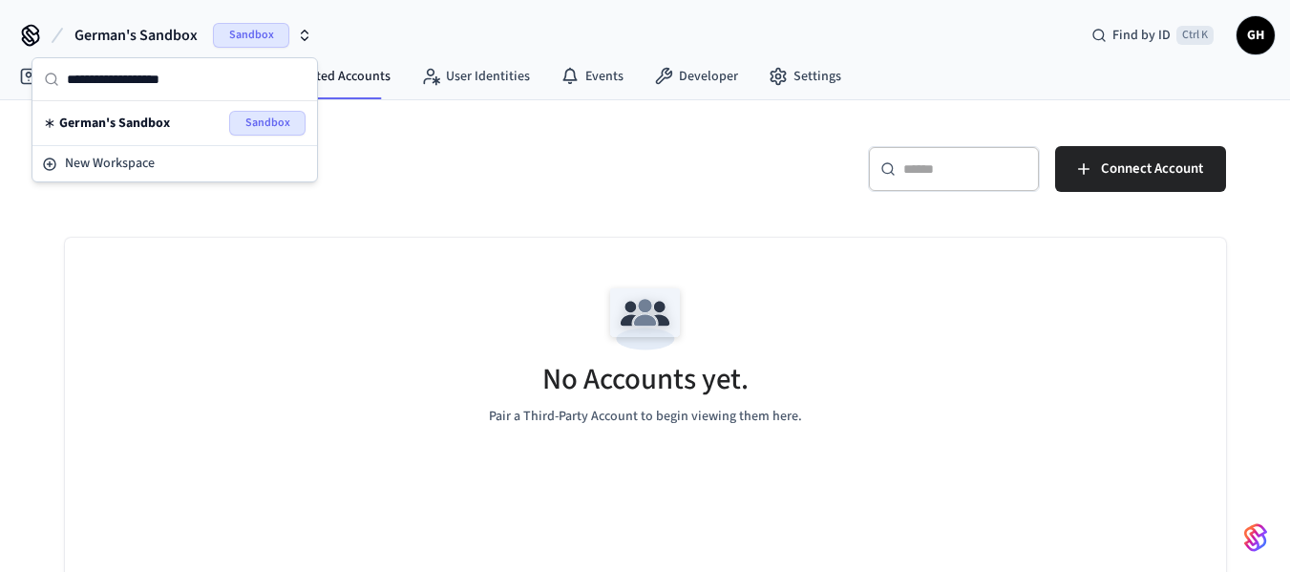
click at [408, 39] on div "German's Sandbox Sandbox Find by ID Ctrl K GH" at bounding box center [645, 27] width 1290 height 55
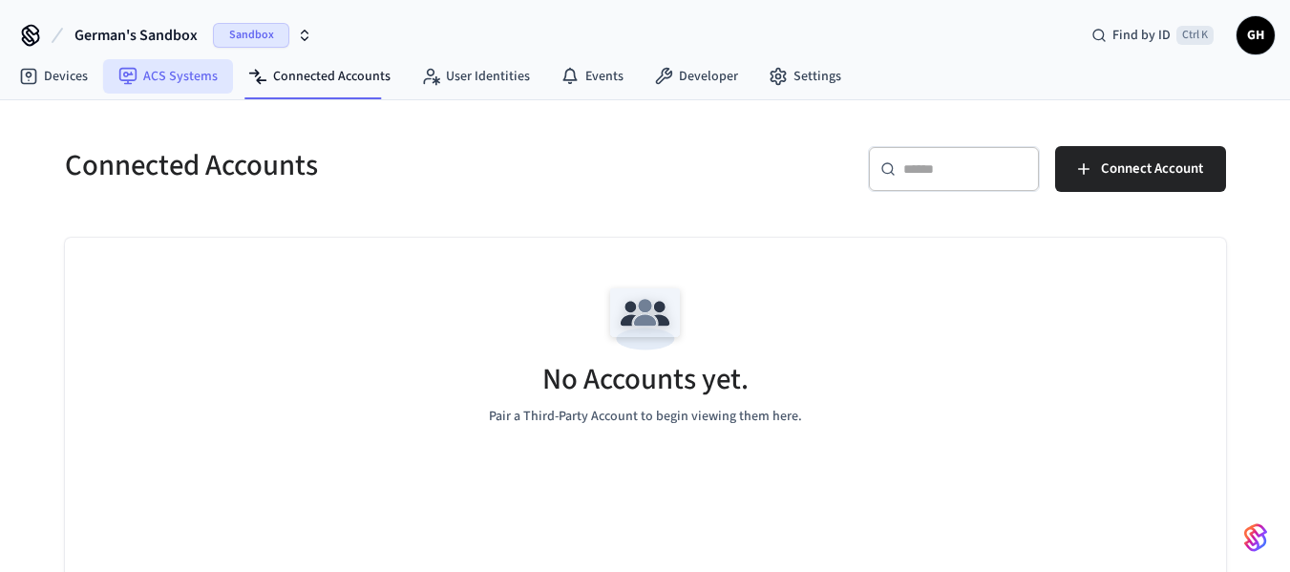
click at [203, 80] on link "ACS Systems" at bounding box center [168, 76] width 130 height 34
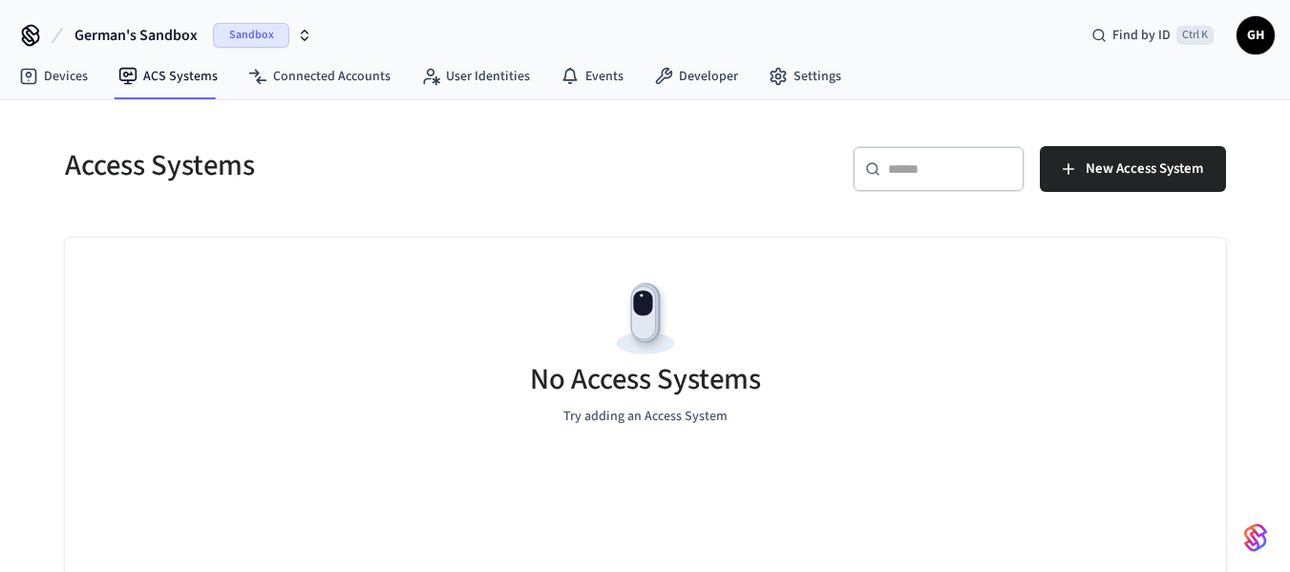
click at [599, 195] on div "Access Systems" at bounding box center [338, 165] width 592 height 84
click at [1256, 539] on img "button" at bounding box center [1255, 537] width 23 height 31
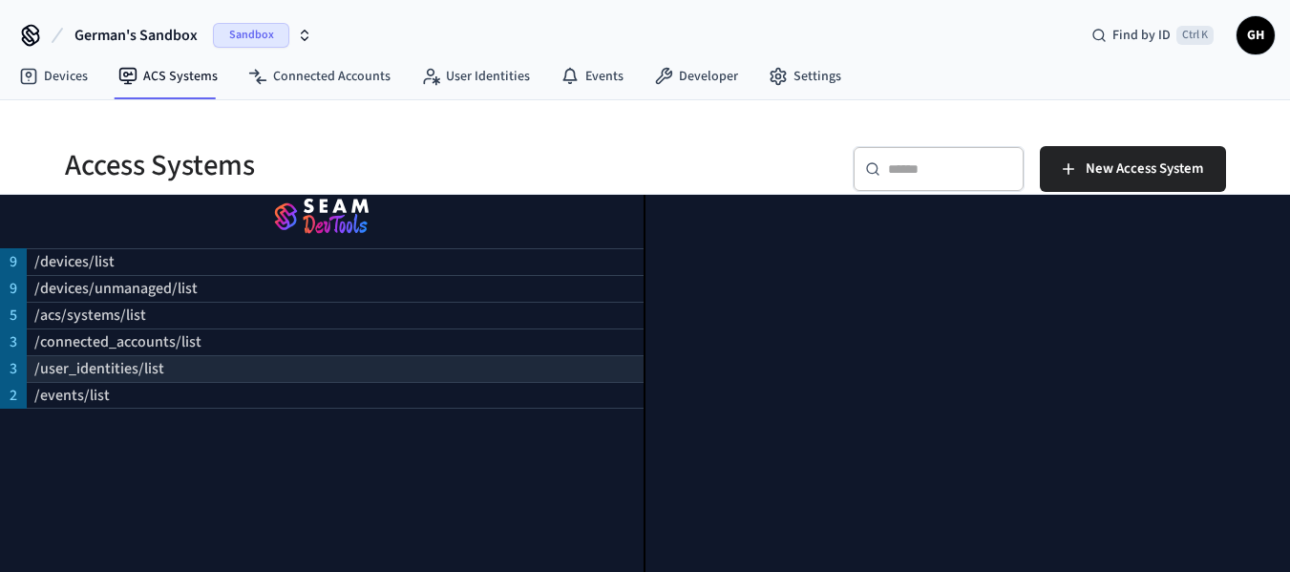
click at [84, 366] on p "/user_identities/list" at bounding box center [99, 368] width 130 height 23
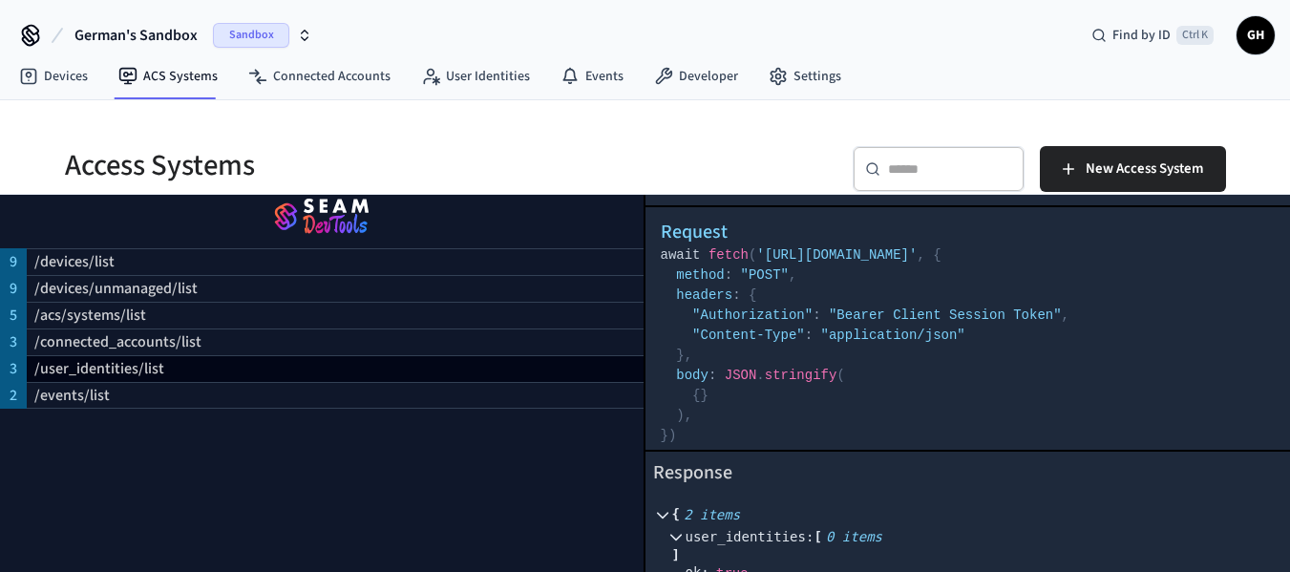
scroll to position [64, 0]
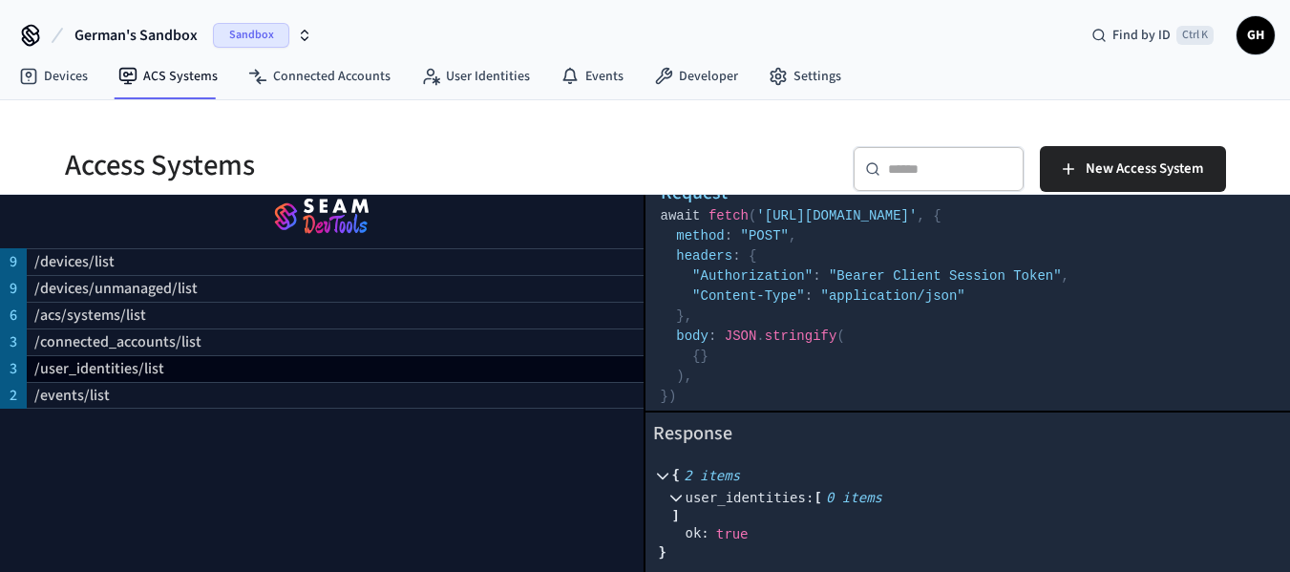
click at [818, 143] on div "​ ​ New Access System" at bounding box center [930, 165] width 592 height 84
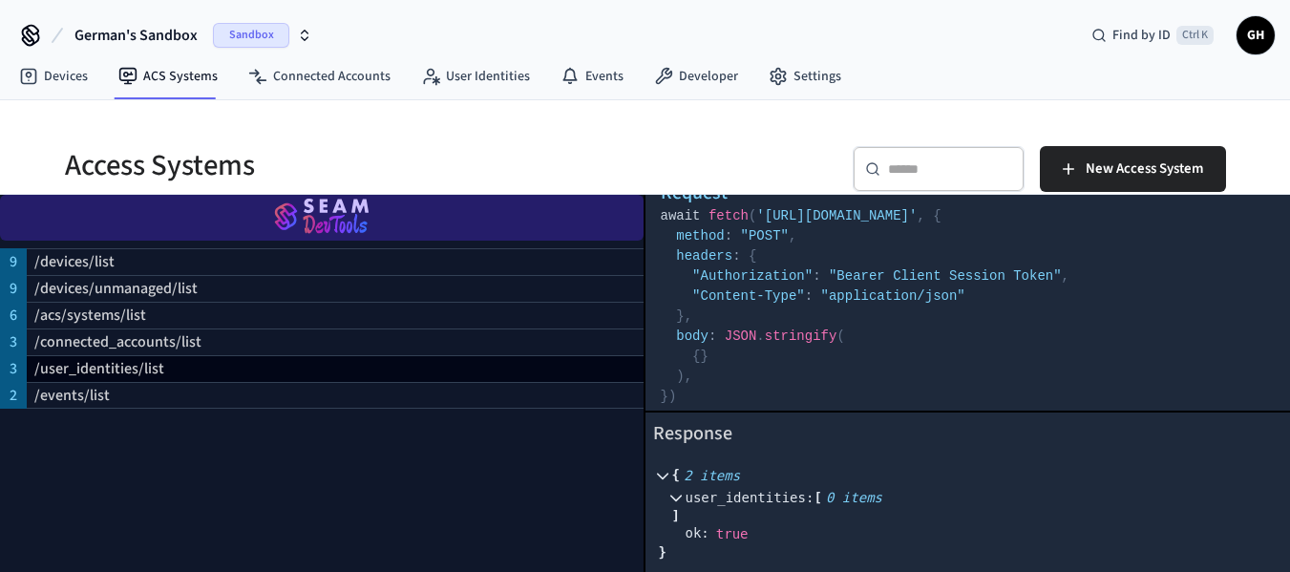
click at [320, 208] on img "button" at bounding box center [322, 217] width 598 height 53
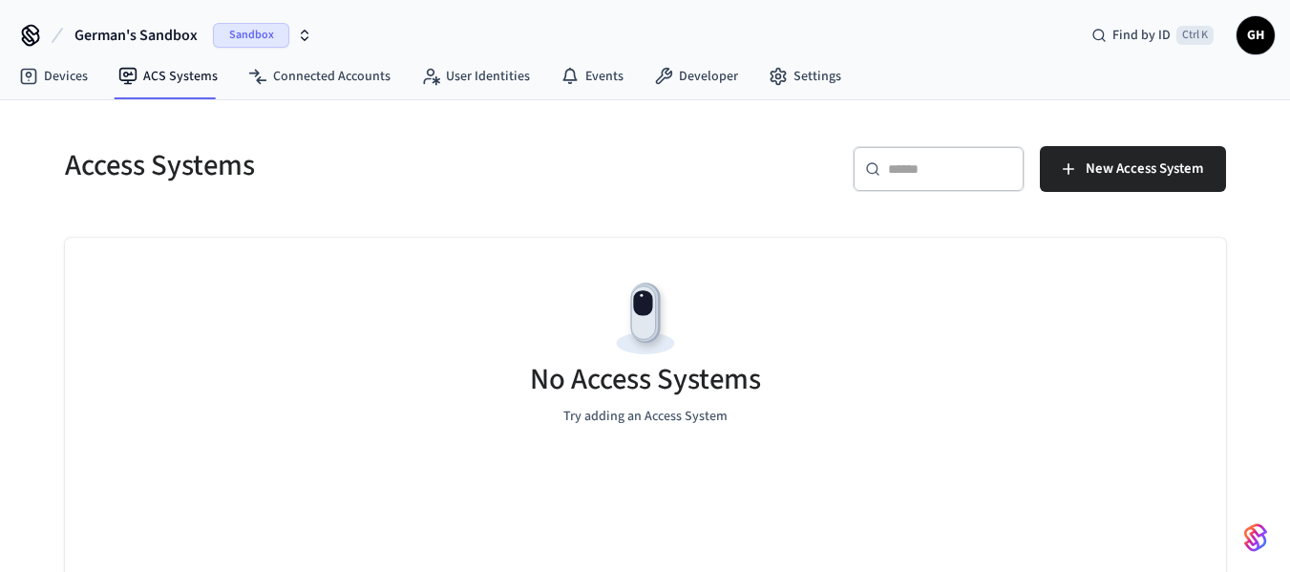
click at [1101, 267] on div "No Access Systems Try adding an Access System" at bounding box center [645, 351] width 1161 height 227
click at [814, 30] on div "German's Sandbox Sandbox Find by ID Ctrl K GH" at bounding box center [645, 27] width 1290 height 55
